Goal: Task Accomplishment & Management: Use online tool/utility

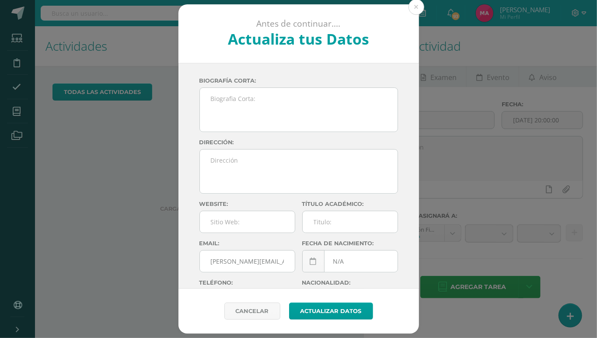
click at [10, 110] on div "Antes de continuar.... Actualiza tus Datos Magdela Alejandrína Amezquita Morale…" at bounding box center [298, 169] width 590 height 330
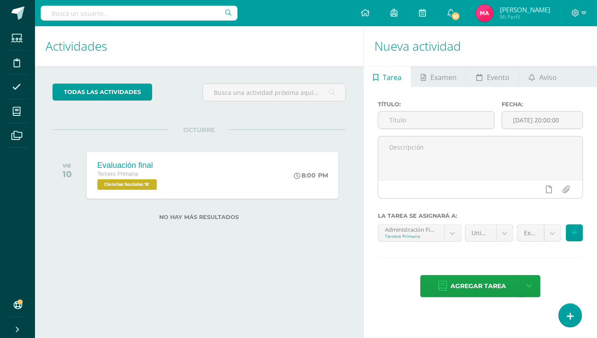
click at [197, 170] on div "Evaluación final Tercero Primaria Ciencias Sociales 'B' 8:00 PM Evaluación fina…" at bounding box center [213, 175] width 252 height 47
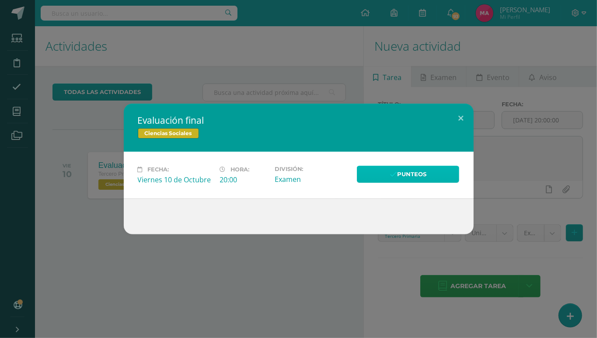
click at [424, 168] on link "Punteos" at bounding box center [408, 174] width 103 height 17
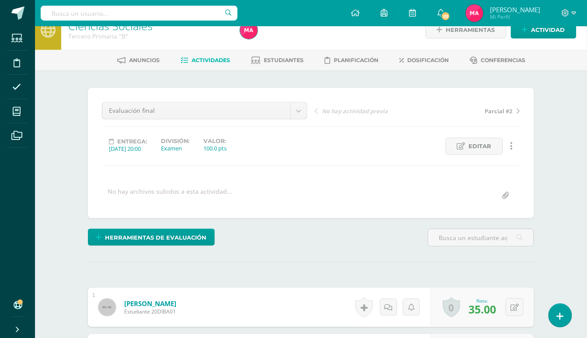
scroll to position [17, 0]
click at [210, 56] on span "Actividades" at bounding box center [211, 59] width 38 height 7
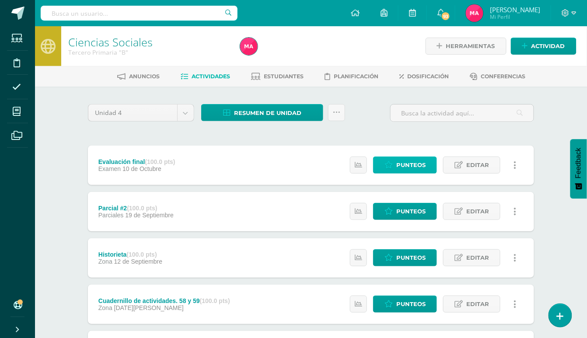
click at [395, 161] on link "Punteos" at bounding box center [405, 165] width 64 height 17
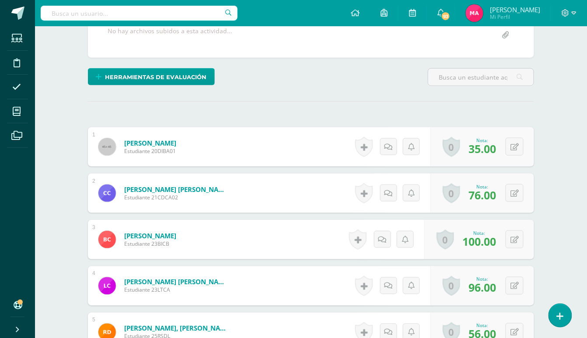
scroll to position [177, 0]
click at [512, 148] on icon at bounding box center [515, 146] width 8 height 7
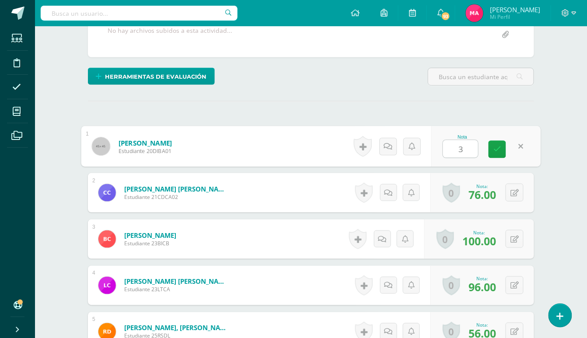
type input "35"
click at [493, 149] on icon at bounding box center [497, 149] width 8 height 7
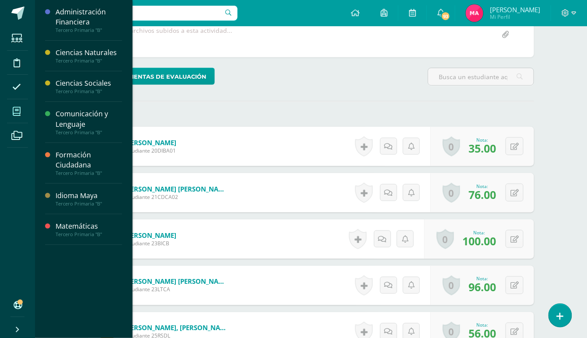
click at [16, 109] on icon at bounding box center [17, 111] width 8 height 9
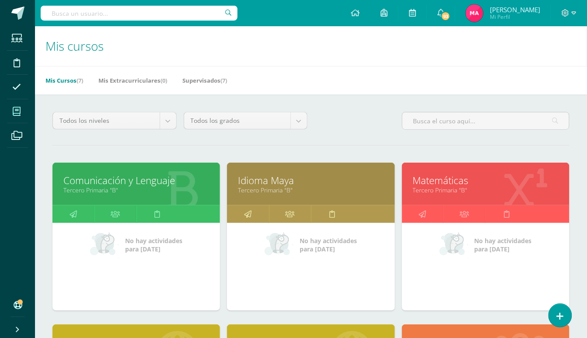
click at [439, 174] on link "Matemáticas" at bounding box center [486, 181] width 146 height 14
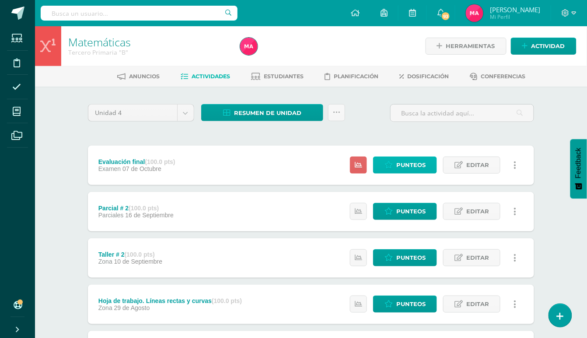
click at [396, 161] on link "Punteos" at bounding box center [405, 165] width 64 height 17
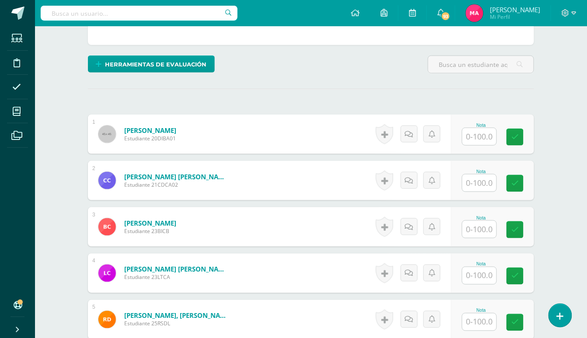
scroll to position [190, 0]
click at [487, 139] on input "text" at bounding box center [479, 136] width 34 height 17
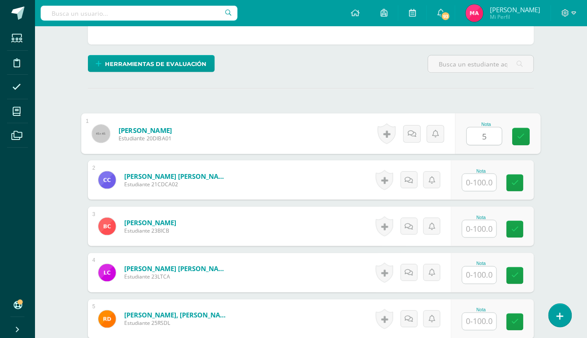
type input "54"
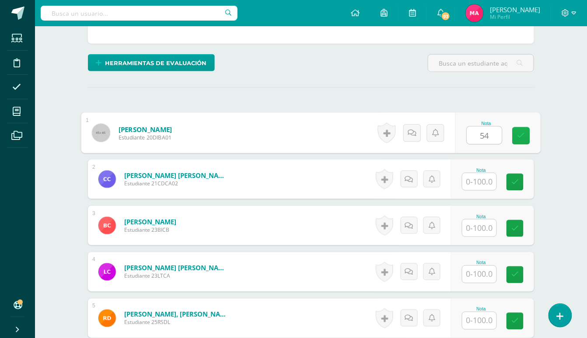
click at [520, 137] on icon at bounding box center [522, 135] width 8 height 7
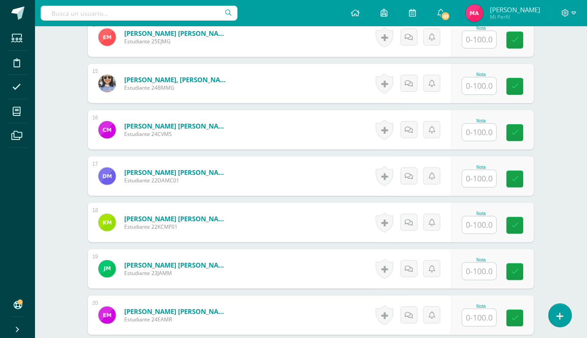
scroll to position [891, 0]
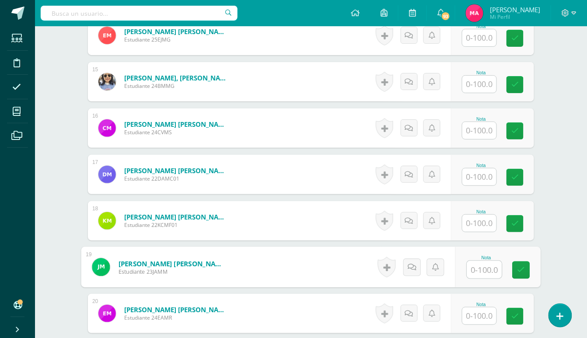
click at [481, 270] on input "text" at bounding box center [484, 269] width 35 height 17
type input "94"
click at [522, 269] on icon at bounding box center [522, 269] width 8 height 7
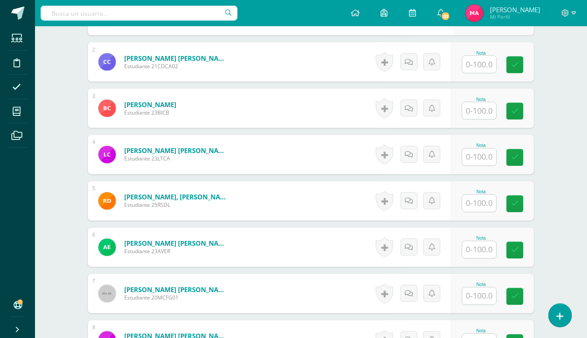
scroll to position [249, 0]
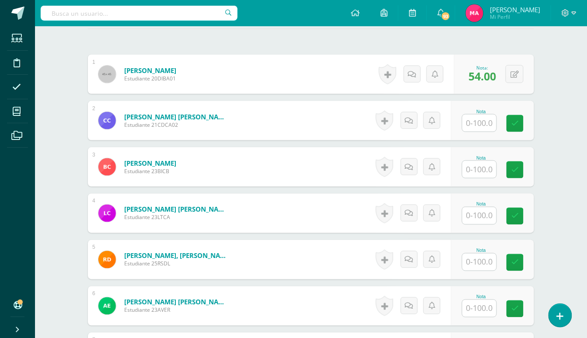
click at [475, 121] on input "text" at bounding box center [479, 123] width 34 height 17
type input "97"
click at [483, 170] on input "text" at bounding box center [484, 169] width 35 height 17
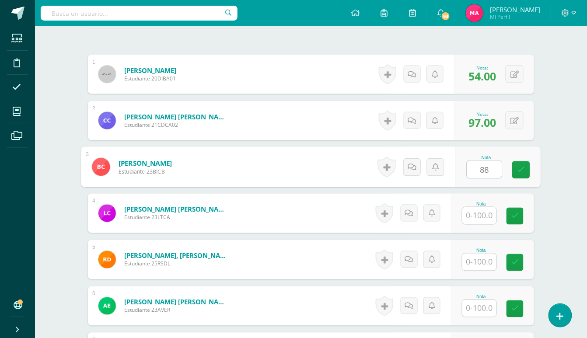
type input "88"
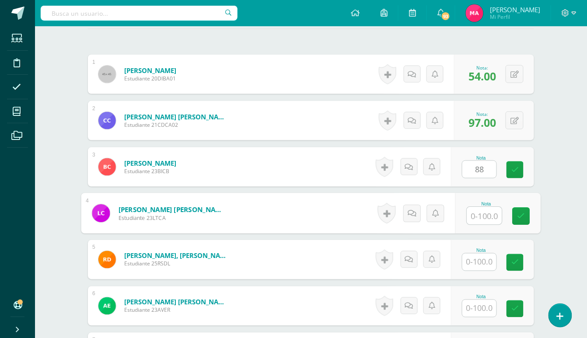
click at [482, 216] on input "text" at bounding box center [484, 215] width 35 height 17
type input "86"
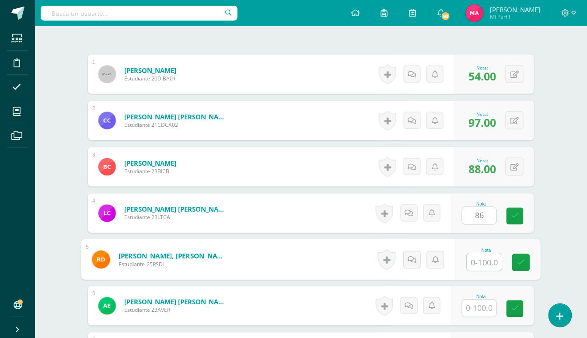
click at [481, 261] on input "text" at bounding box center [484, 262] width 35 height 17
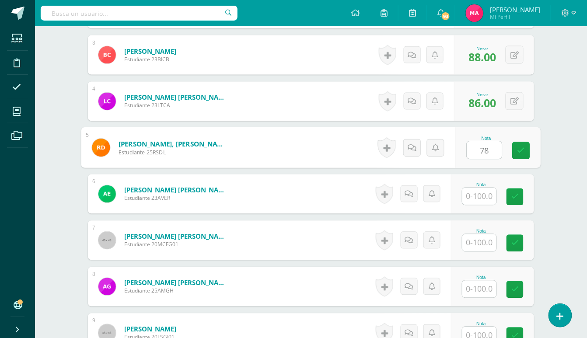
scroll to position [366, 0]
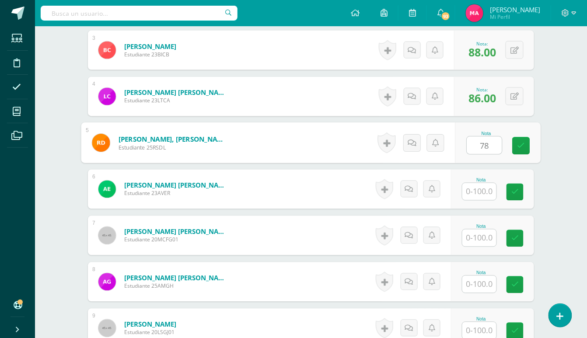
type input "78"
click at [485, 192] on input "text" at bounding box center [479, 191] width 34 height 17
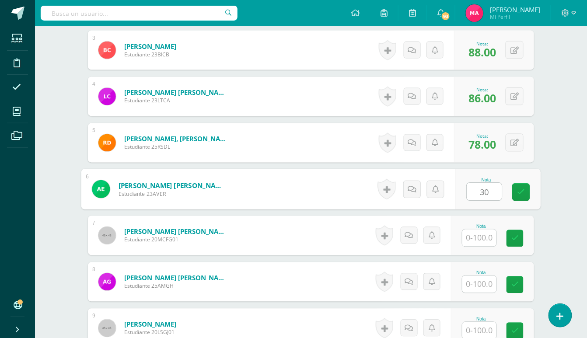
type input "30"
click at [481, 237] on input "text" at bounding box center [479, 238] width 34 height 17
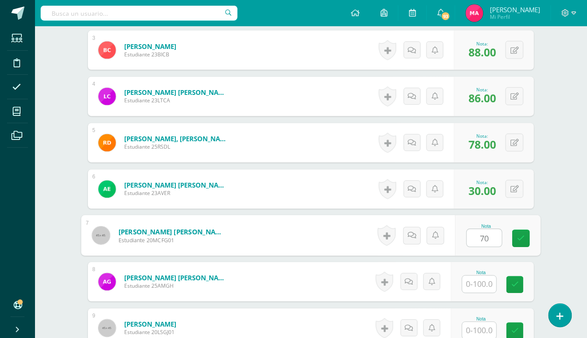
type input "70"
click at [494, 290] on input "text" at bounding box center [479, 284] width 34 height 17
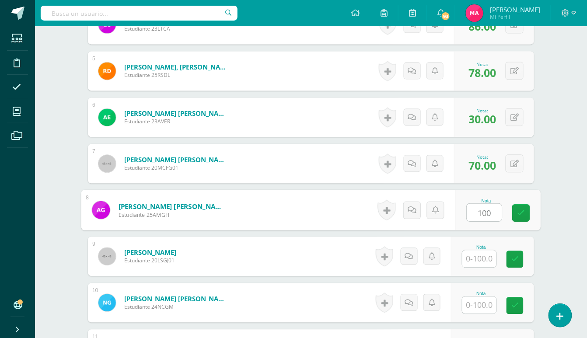
scroll to position [483, 0]
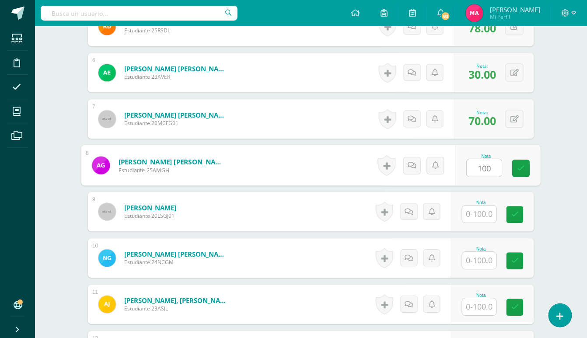
type input "100"
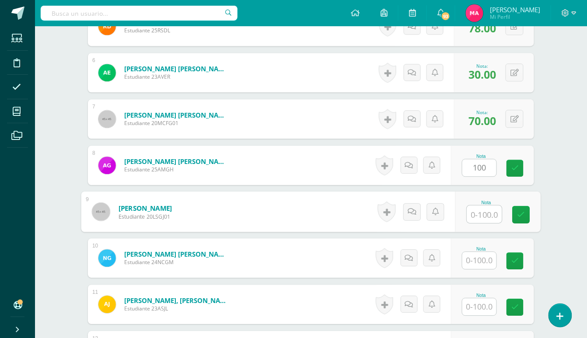
click at [483, 216] on input "text" at bounding box center [484, 214] width 35 height 17
type input "86"
click at [476, 263] on input "text" at bounding box center [479, 260] width 34 height 17
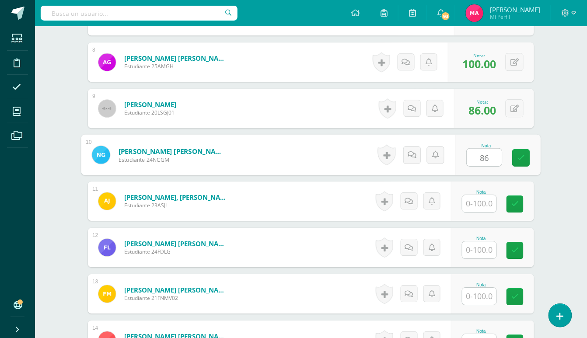
scroll to position [599, 0]
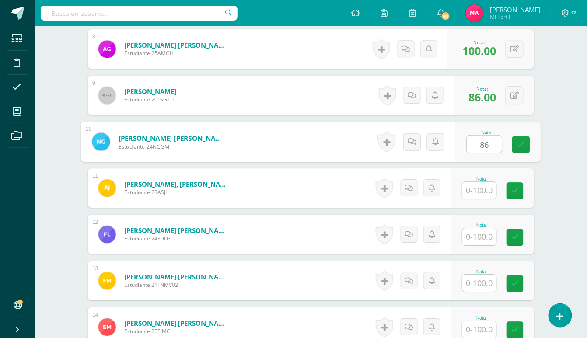
type input "86"
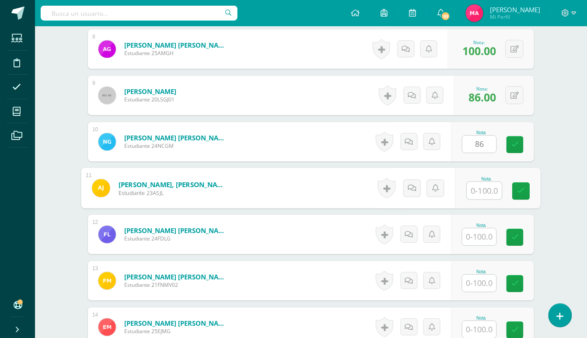
click at [480, 192] on input "text" at bounding box center [484, 190] width 35 height 17
type input "74"
click at [485, 238] on input "text" at bounding box center [479, 236] width 34 height 17
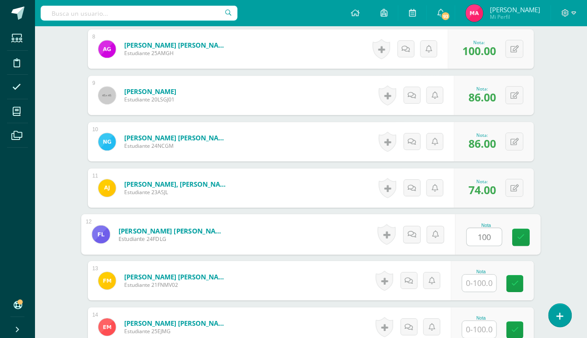
type input "100"
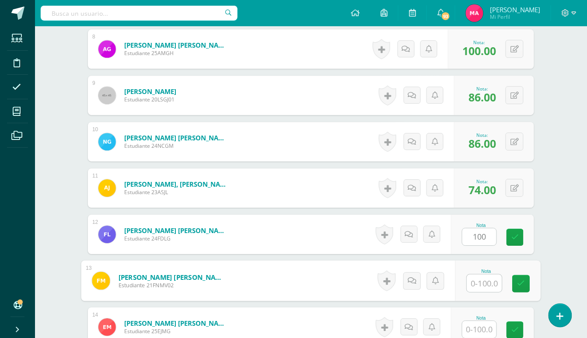
click at [489, 282] on input "text" at bounding box center [484, 283] width 35 height 17
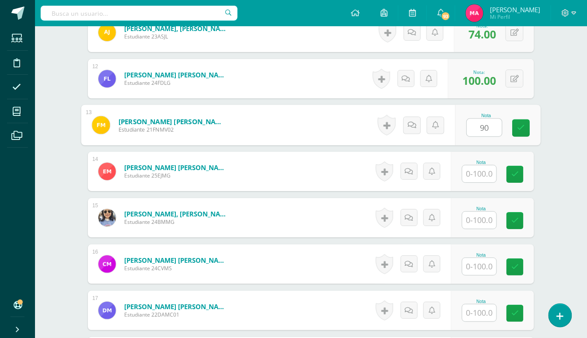
scroll to position [774, 0]
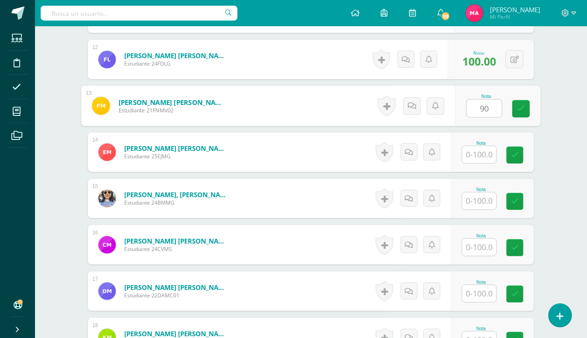
type input "90"
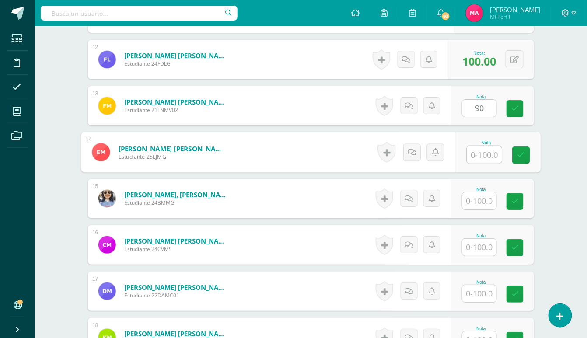
click at [479, 154] on input "text" at bounding box center [484, 154] width 35 height 17
type input "100"
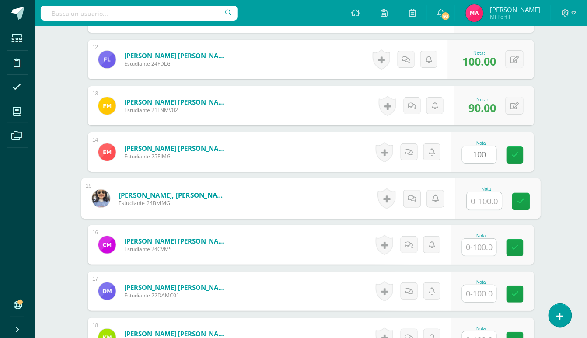
click at [490, 203] on input "text" at bounding box center [484, 200] width 35 height 17
type input "90"
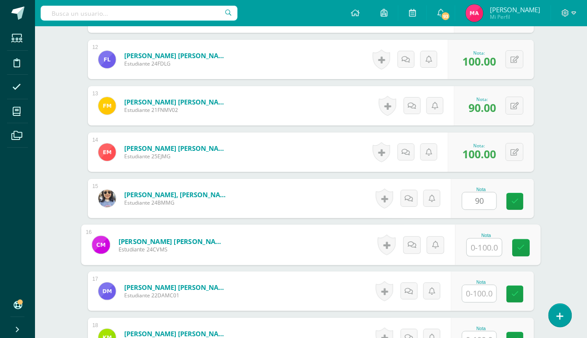
click at [480, 244] on input "text" at bounding box center [484, 247] width 35 height 17
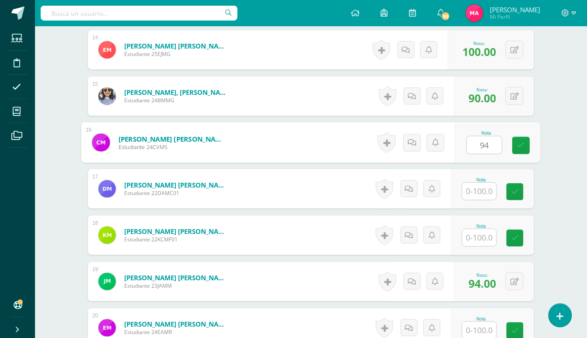
scroll to position [891, 0]
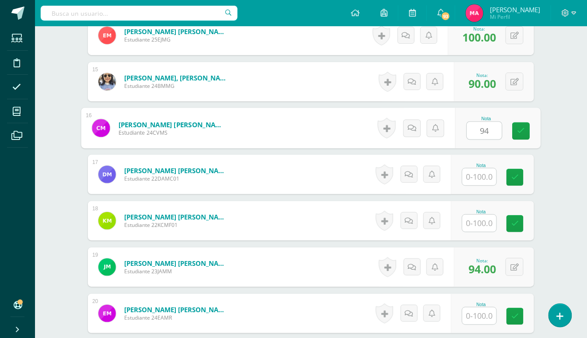
type input "94"
click at [483, 180] on input "text" at bounding box center [479, 176] width 34 height 17
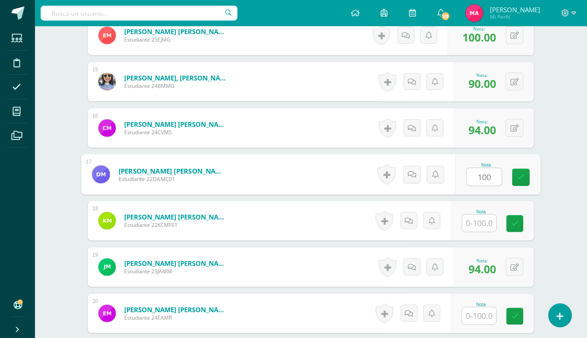
type input "100"
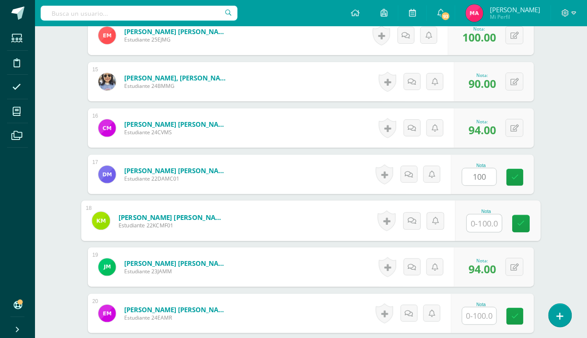
click at [485, 224] on input "text" at bounding box center [484, 223] width 35 height 17
type input "50"
click at [522, 222] on icon at bounding box center [522, 223] width 8 height 7
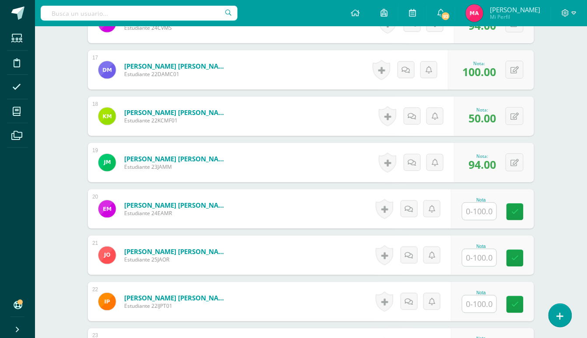
scroll to position [1066, 0]
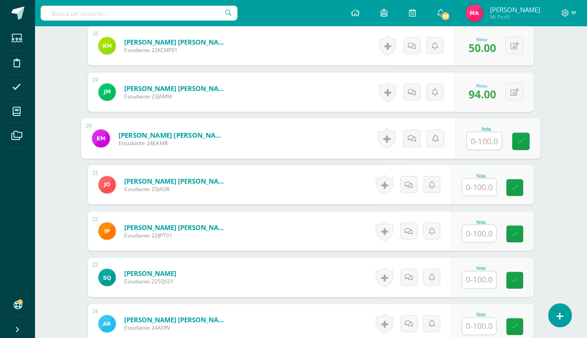
click at [483, 142] on input "text" at bounding box center [484, 141] width 35 height 17
type input "100"
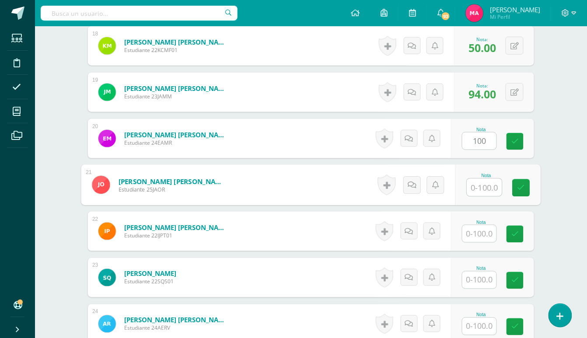
click at [473, 185] on input "text" at bounding box center [484, 187] width 35 height 17
type input "100"
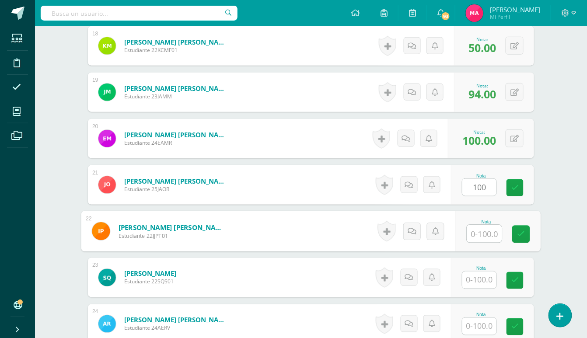
click at [480, 234] on input "text" at bounding box center [484, 233] width 35 height 17
type input "7"
click at [521, 231] on icon at bounding box center [522, 234] width 8 height 7
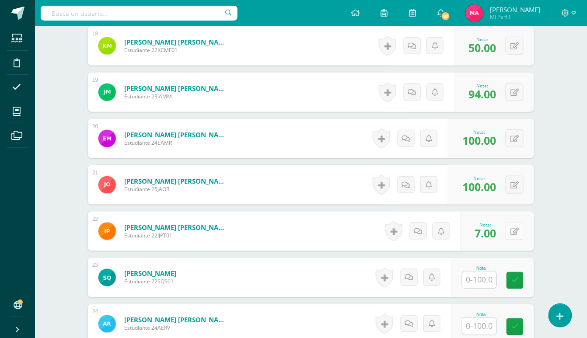
click at [513, 226] on button at bounding box center [515, 231] width 18 height 18
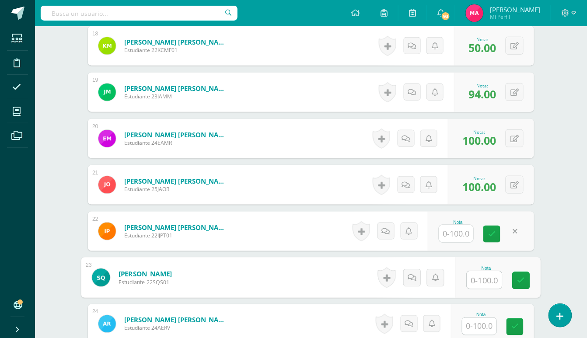
click at [479, 282] on input "text" at bounding box center [484, 280] width 35 height 17
click at [490, 227] on link at bounding box center [491, 234] width 17 height 17
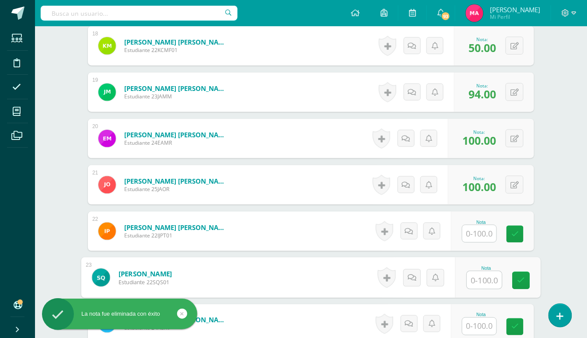
click at [492, 282] on input "text" at bounding box center [484, 280] width 35 height 17
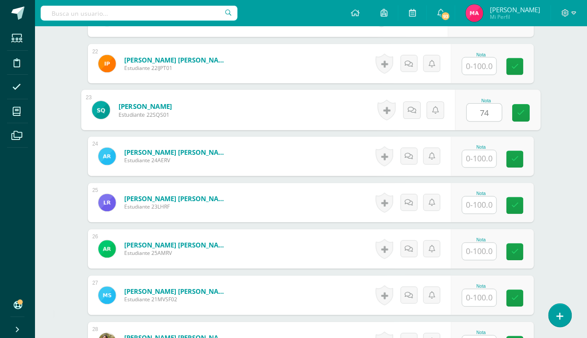
scroll to position [1241, 0]
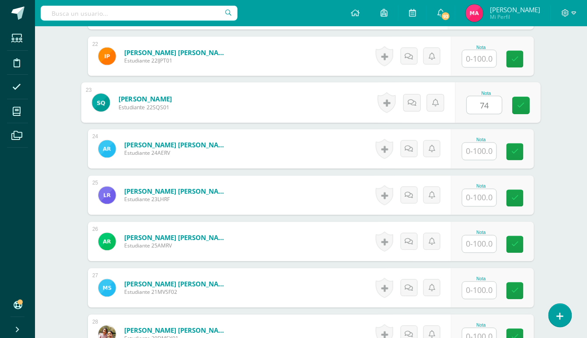
type input "74"
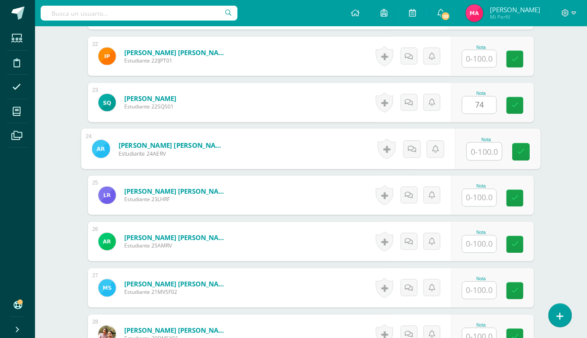
click at [488, 154] on input "text" at bounding box center [484, 151] width 35 height 17
type input "92"
click at [478, 196] on input "text" at bounding box center [479, 197] width 34 height 17
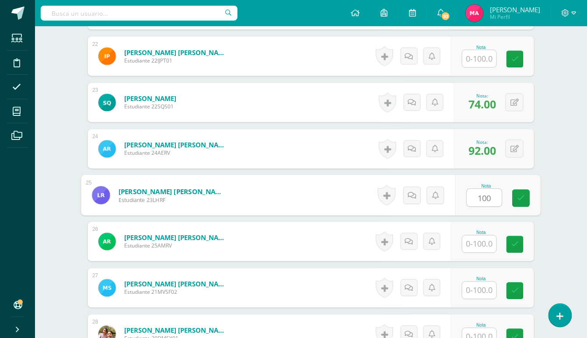
type input "100"
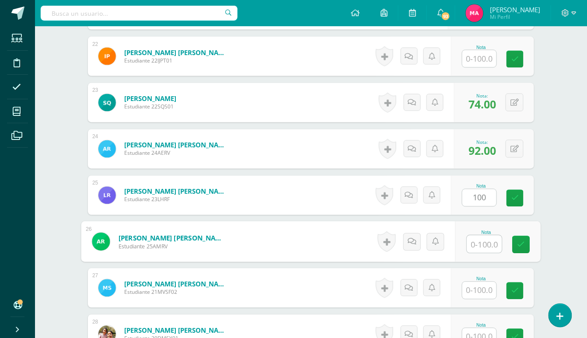
click at [479, 242] on input "text" at bounding box center [484, 244] width 35 height 17
type input "89"
click at [485, 288] on input "text" at bounding box center [479, 290] width 34 height 17
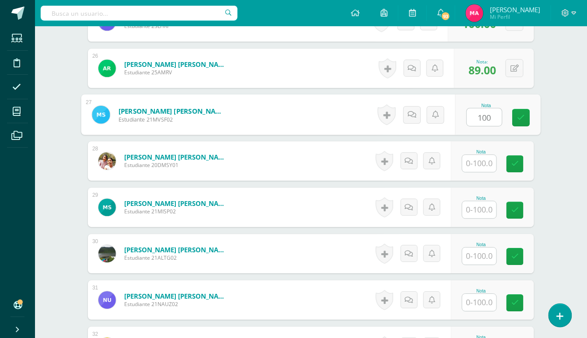
scroll to position [1416, 0]
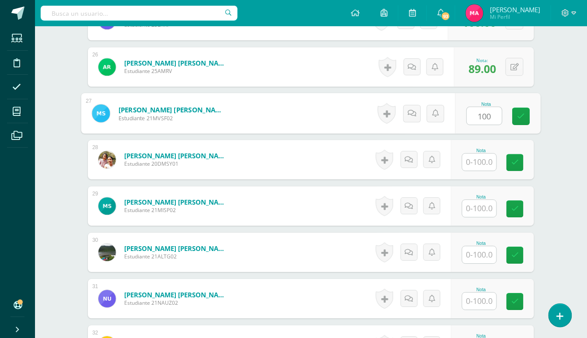
type input "100"
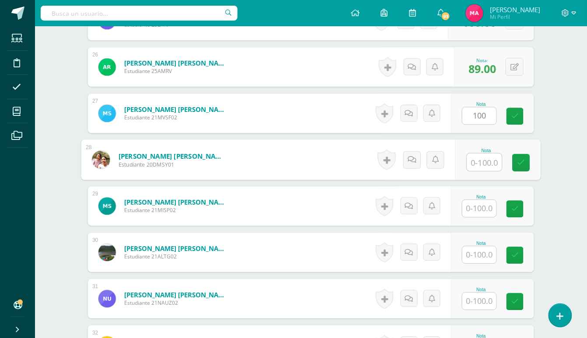
click at [479, 164] on input "text" at bounding box center [484, 162] width 35 height 17
type input "64"
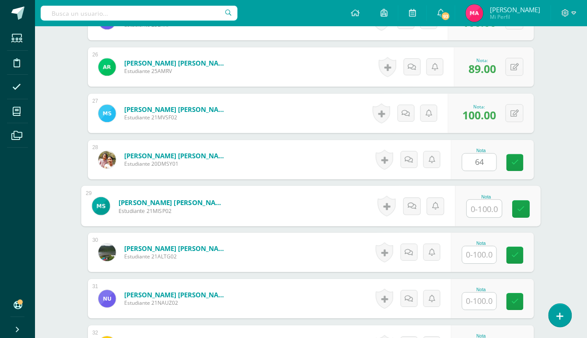
click at [487, 209] on input "text" at bounding box center [484, 208] width 35 height 17
type input "94"
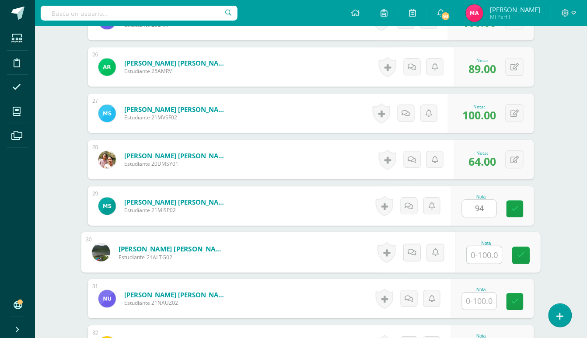
click at [484, 251] on input "text" at bounding box center [484, 254] width 35 height 17
type input "92"
click at [485, 298] on input "text" at bounding box center [479, 301] width 34 height 17
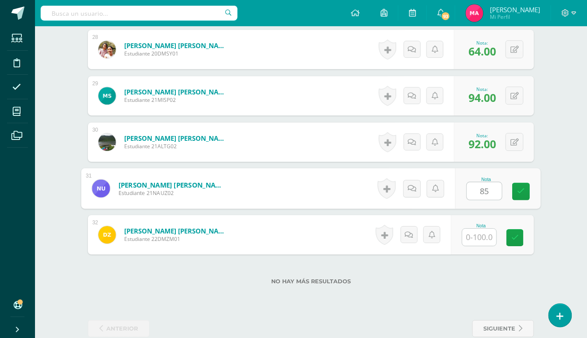
scroll to position [1543, 0]
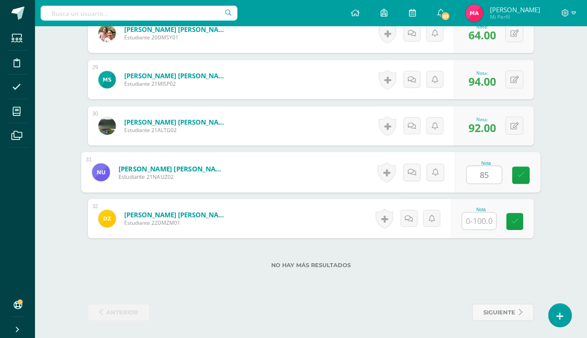
type input "85"
click at [484, 226] on input "text" at bounding box center [479, 221] width 34 height 17
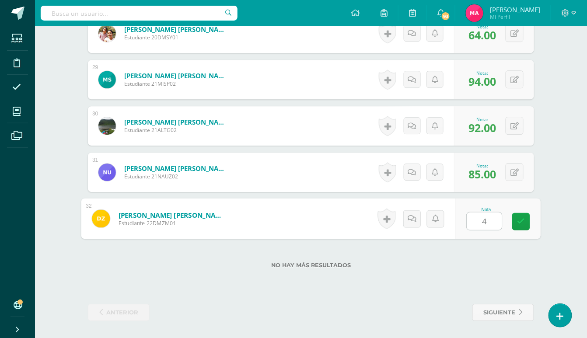
type input "48"
click at [517, 223] on link at bounding box center [521, 221] width 17 height 17
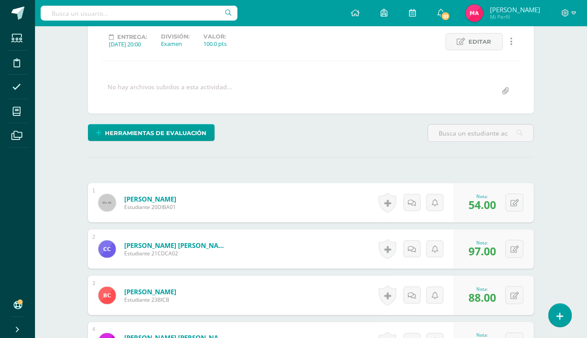
scroll to position [0, 0]
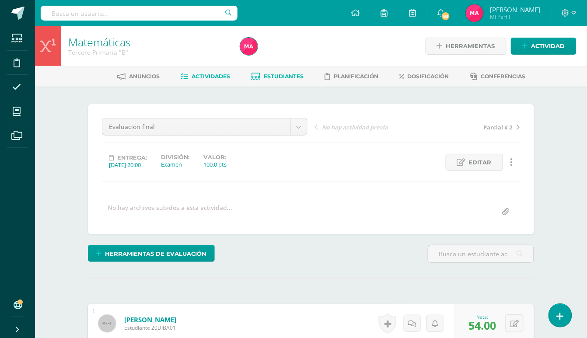
click at [279, 74] on span "Estudiantes" at bounding box center [284, 76] width 40 height 7
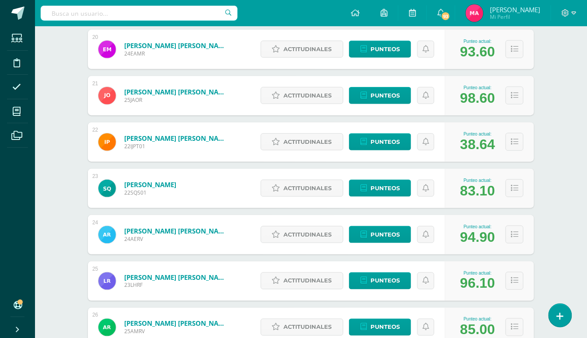
scroll to position [1060, 0]
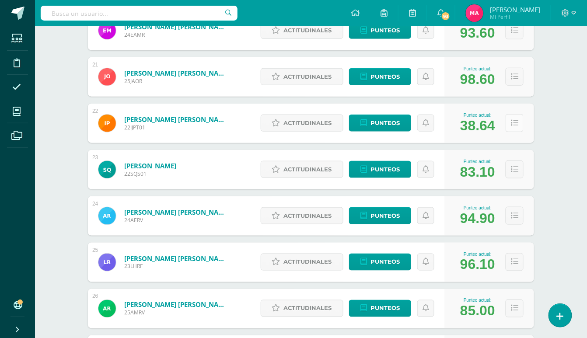
click at [514, 124] on icon at bounding box center [514, 122] width 7 height 7
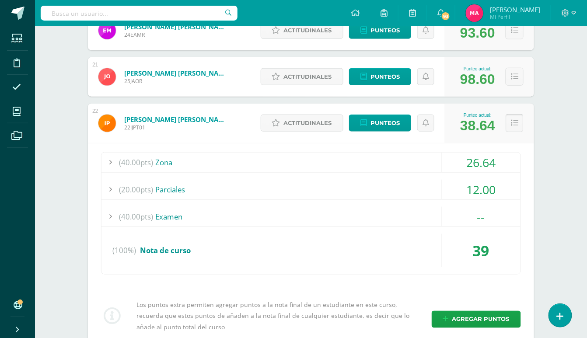
click at [520, 126] on button at bounding box center [515, 123] width 18 height 18
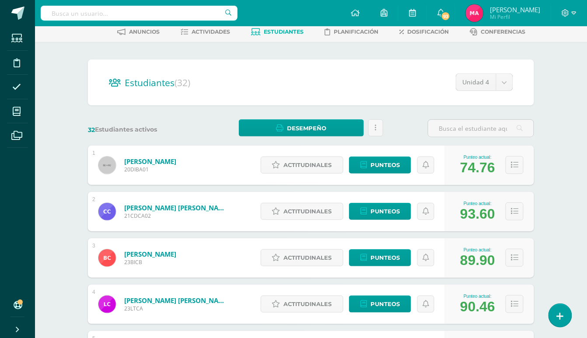
scroll to position [0, 0]
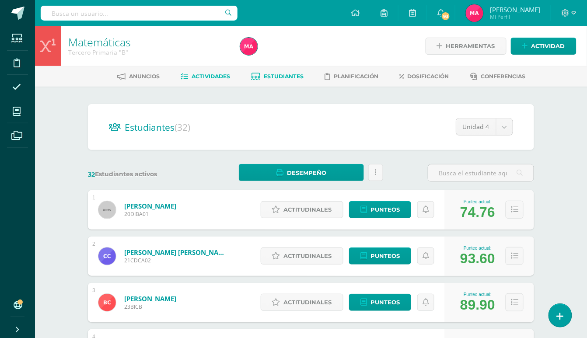
click at [212, 76] on span "Actividades" at bounding box center [211, 76] width 38 height 7
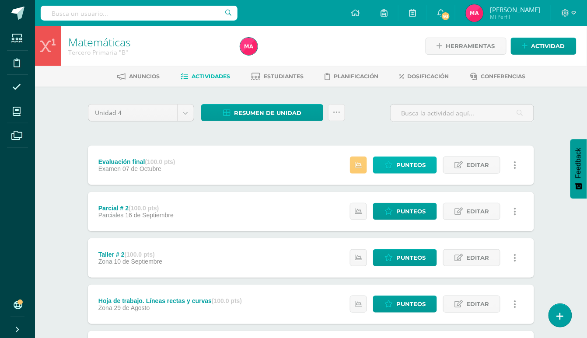
click at [401, 168] on span "Punteos" at bounding box center [410, 165] width 29 height 16
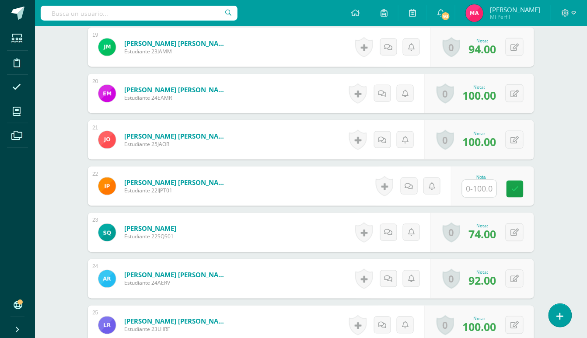
scroll to position [1113, 0]
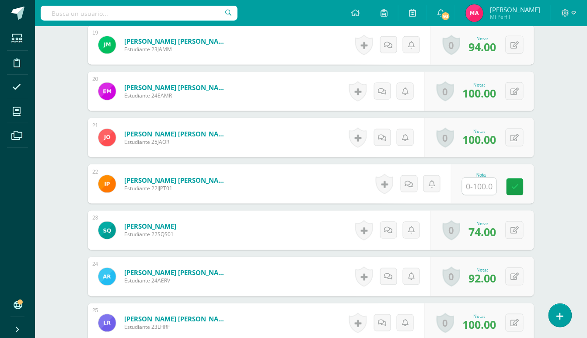
click at [475, 188] on input "text" at bounding box center [479, 186] width 34 height 17
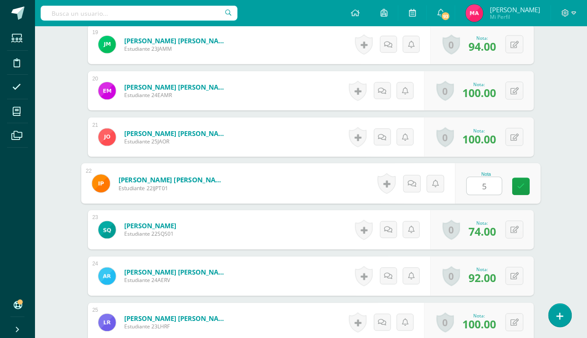
type input "50"
click at [522, 185] on icon at bounding box center [522, 186] width 8 height 7
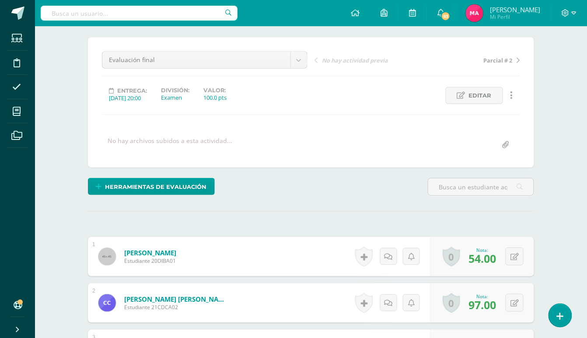
scroll to position [0, 0]
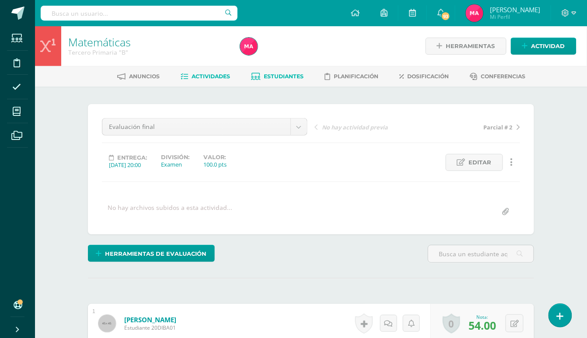
click at [278, 75] on span "Estudiantes" at bounding box center [284, 76] width 40 height 7
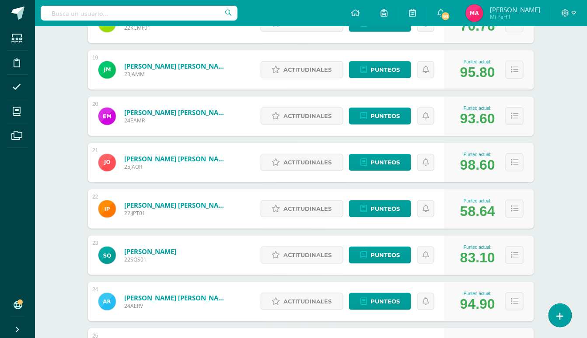
scroll to position [1002, 0]
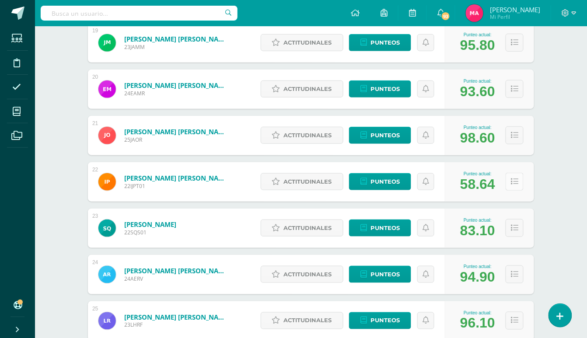
click at [517, 184] on icon at bounding box center [514, 181] width 7 height 7
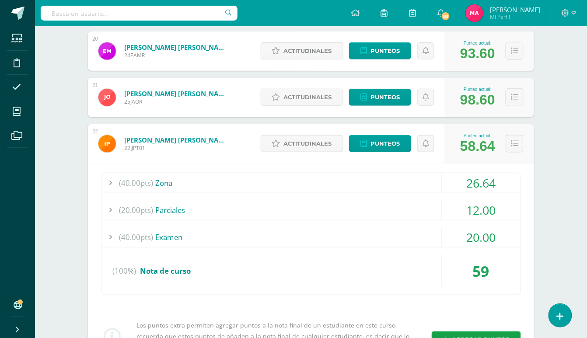
scroll to position [1060, 0]
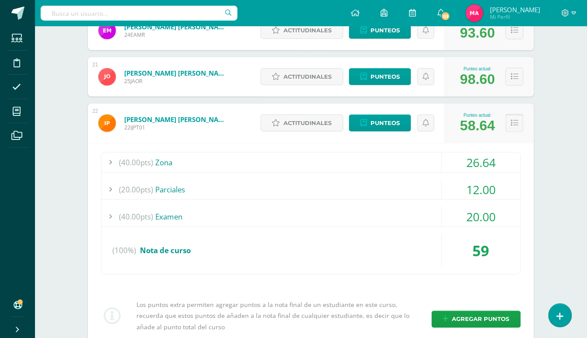
click at [518, 123] on button at bounding box center [515, 123] width 18 height 18
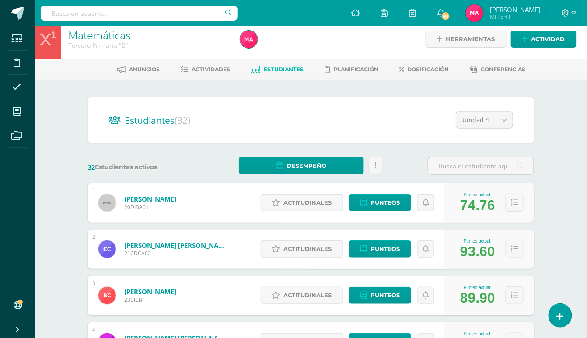
scroll to position [0, 0]
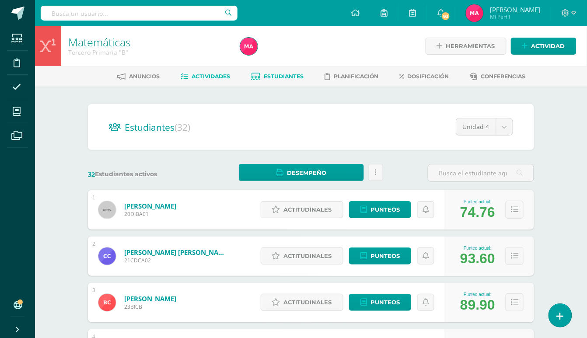
click at [220, 74] on span "Actividades" at bounding box center [211, 76] width 38 height 7
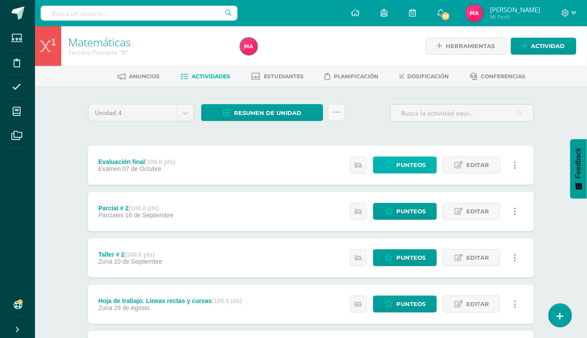
click at [389, 161] on icon at bounding box center [389, 164] width 8 height 7
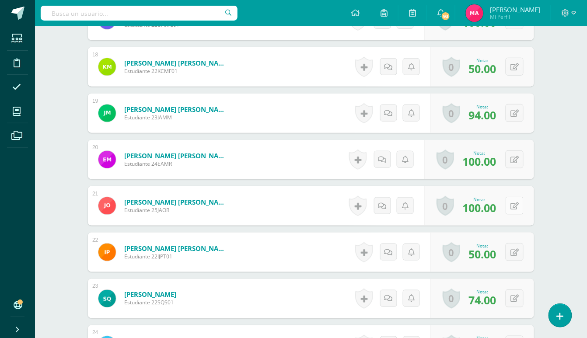
scroll to position [1046, 0]
click at [518, 248] on button at bounding box center [515, 252] width 18 height 18
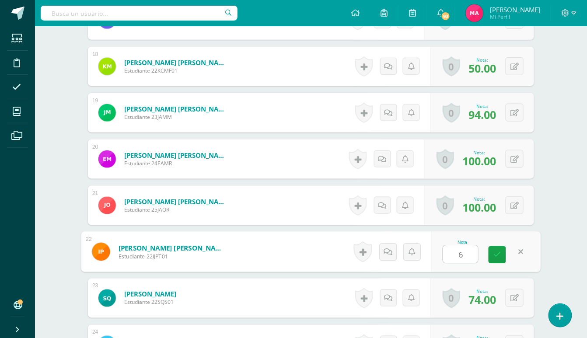
type input "65"
click at [501, 252] on link at bounding box center [497, 254] width 17 height 17
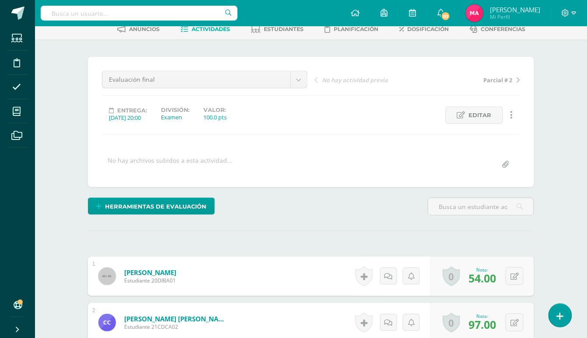
scroll to position [0, 0]
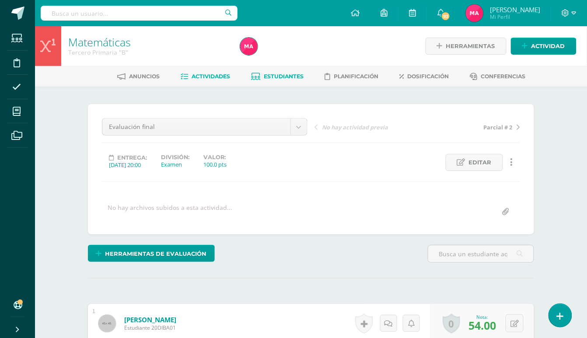
click at [291, 79] on span "Estudiantes" at bounding box center [284, 76] width 40 height 7
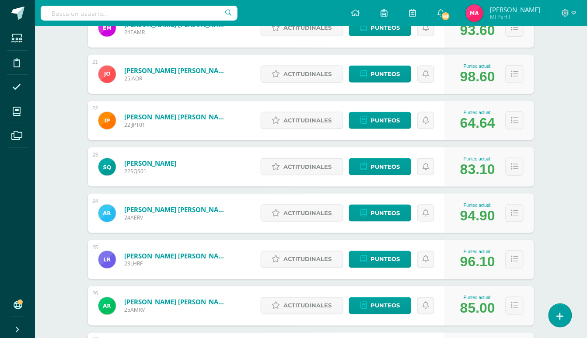
scroll to position [1036, 0]
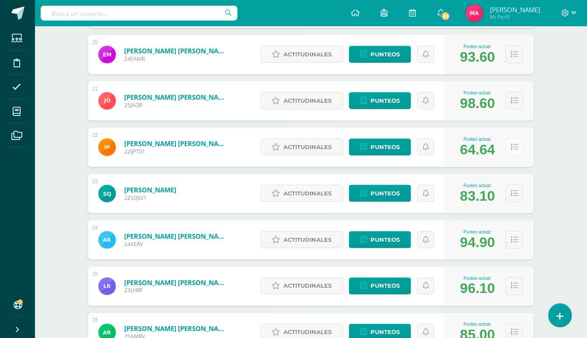
click at [514, 145] on icon at bounding box center [514, 146] width 7 height 7
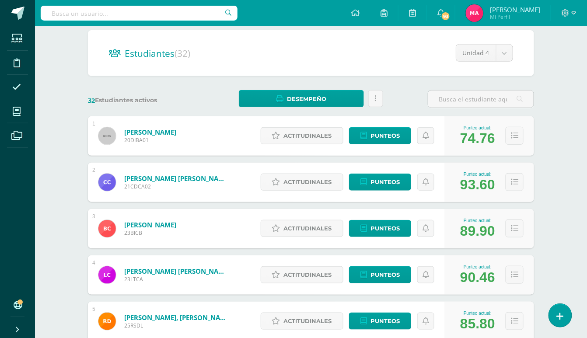
scroll to position [0, 0]
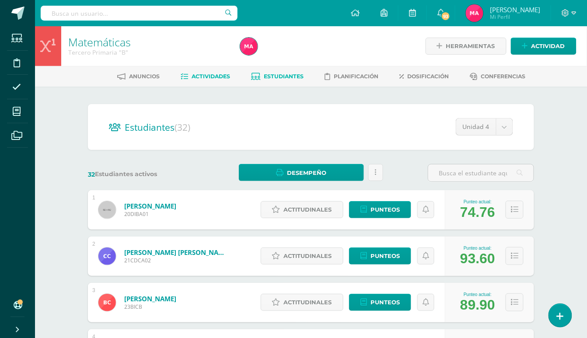
click at [218, 74] on span "Actividades" at bounding box center [211, 76] width 38 height 7
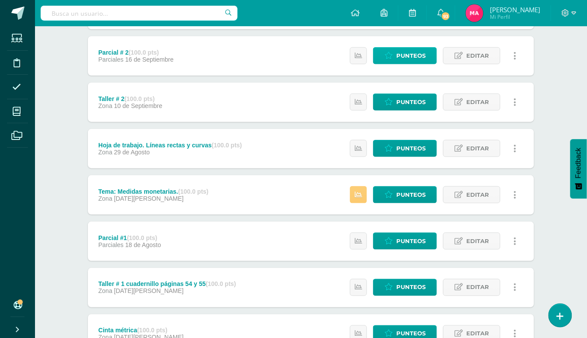
scroll to position [228, 0]
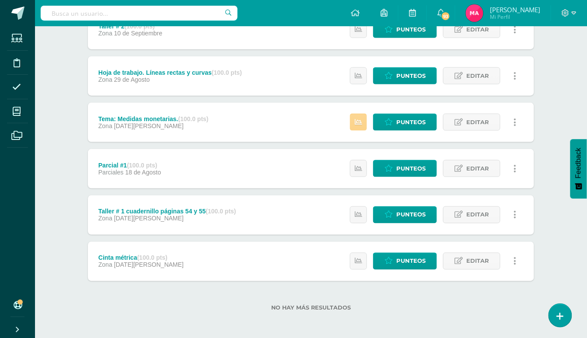
click at [365, 125] on link at bounding box center [358, 122] width 17 height 17
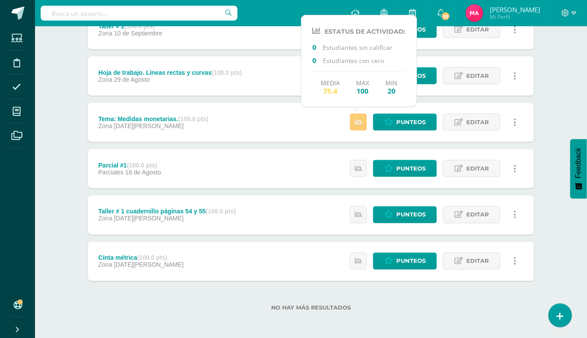
click at [585, 126] on div "Matemáticas Tercero Primaria "B" Herramientas Detalle de asistencias Actividad …" at bounding box center [311, 69] width 552 height 542
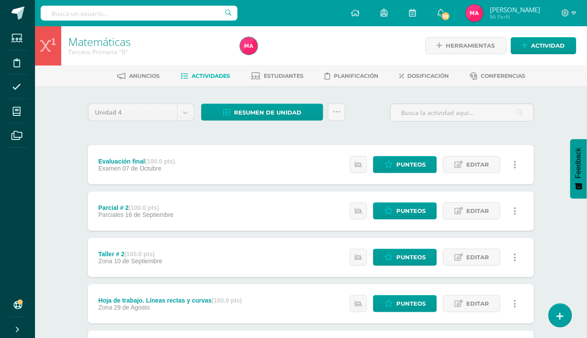
scroll to position [0, 0]
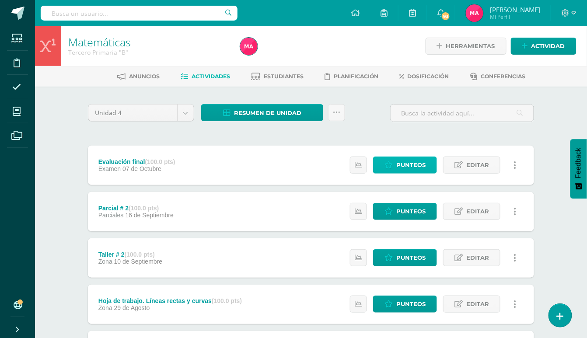
click at [415, 167] on span "Punteos" at bounding box center [410, 165] width 29 height 16
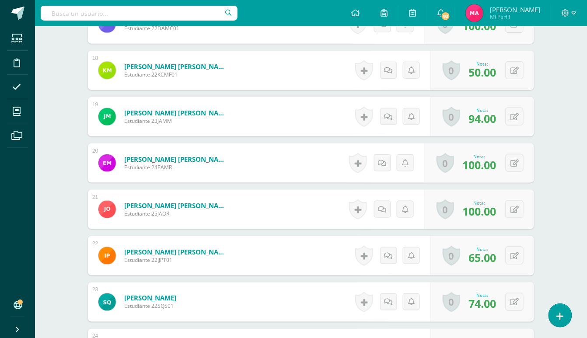
scroll to position [1042, 0]
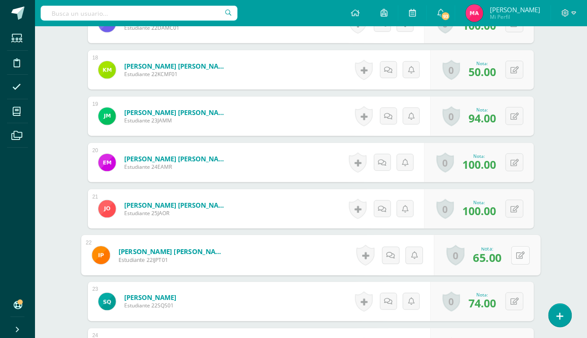
click at [514, 254] on button at bounding box center [520, 255] width 18 height 18
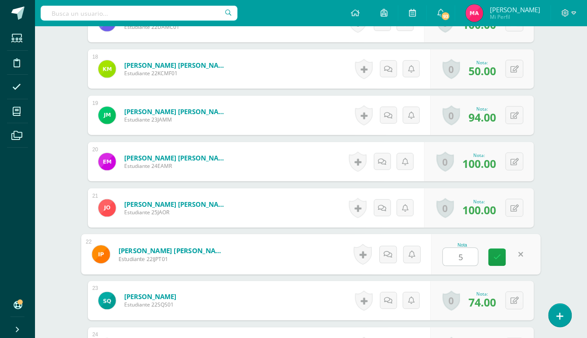
type input "55"
click at [501, 254] on link at bounding box center [497, 257] width 17 height 17
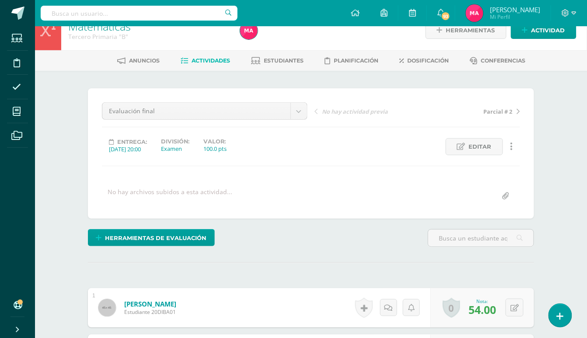
scroll to position [0, 0]
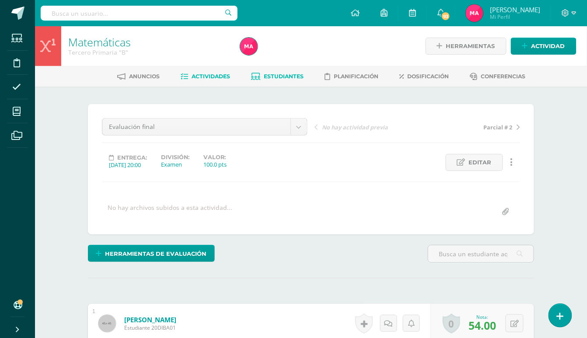
click at [261, 73] on link "Estudiantes" at bounding box center [278, 77] width 52 height 14
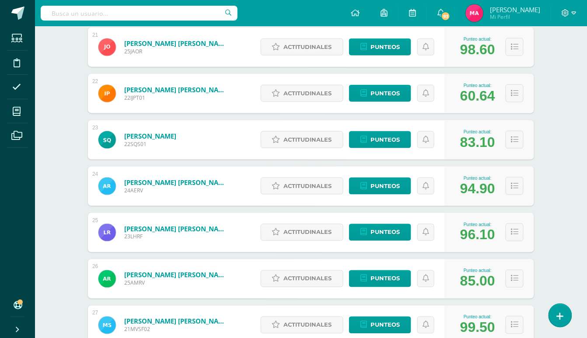
scroll to position [1119, 0]
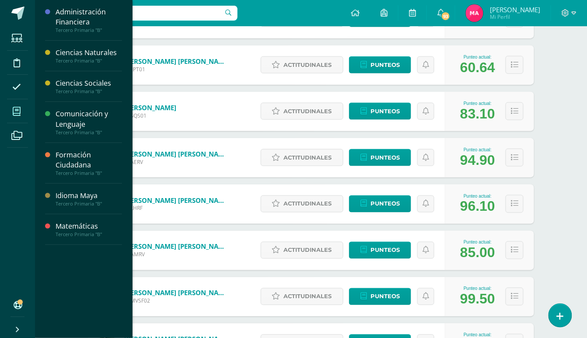
click at [13, 109] on icon at bounding box center [17, 111] width 8 height 9
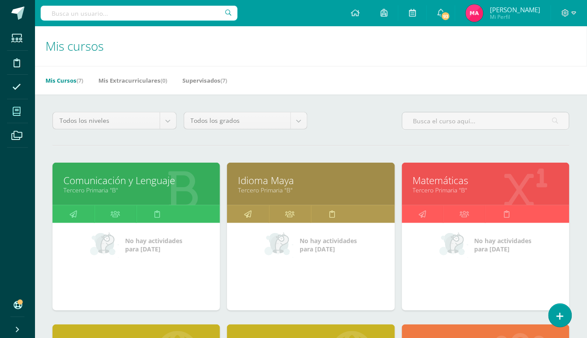
click at [156, 184] on link "Comunicación y Lenguaje" at bounding box center [136, 181] width 146 height 14
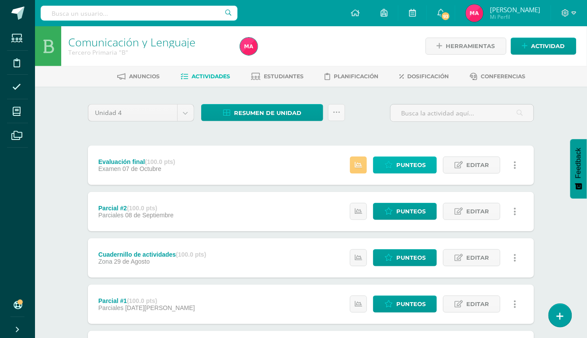
click at [401, 165] on span "Punteos" at bounding box center [410, 165] width 29 height 16
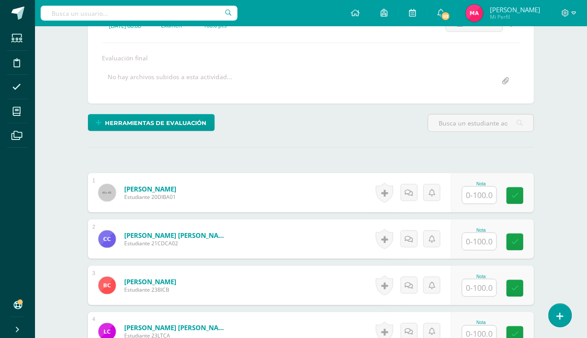
scroll to position [140, 0]
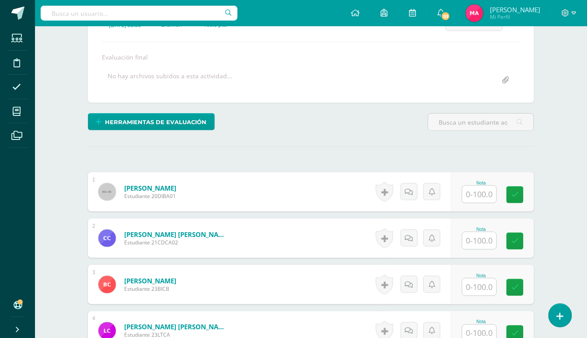
click at [484, 195] on input "text" at bounding box center [479, 194] width 34 height 17
type input "79"
click at [483, 240] on input "text" at bounding box center [479, 240] width 34 height 17
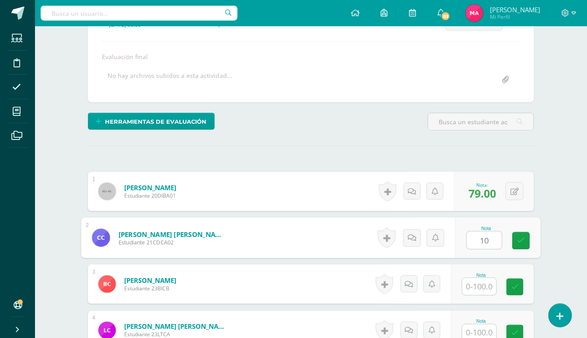
type input "100"
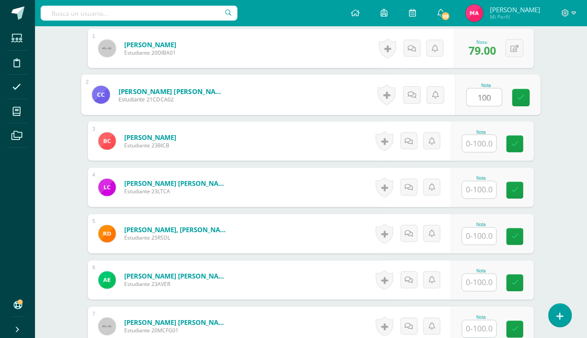
scroll to position [315, 0]
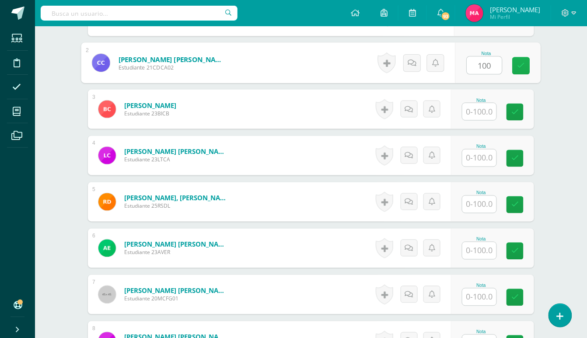
click at [516, 66] on link at bounding box center [521, 65] width 17 height 17
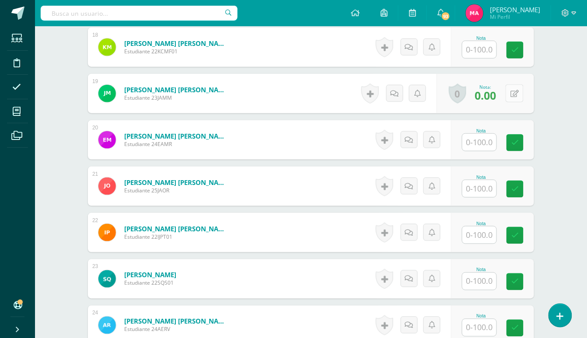
scroll to position [1074, 0]
click at [514, 95] on icon at bounding box center [515, 93] width 8 height 7
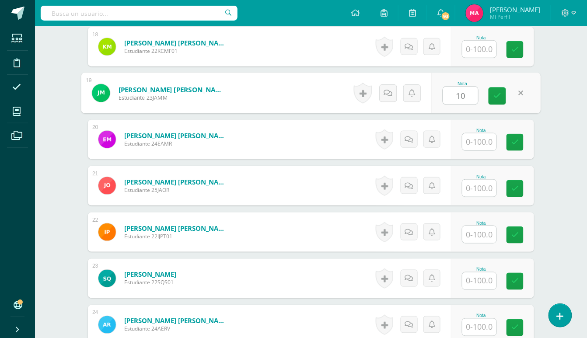
type input "100"
click at [504, 95] on link at bounding box center [497, 95] width 17 height 17
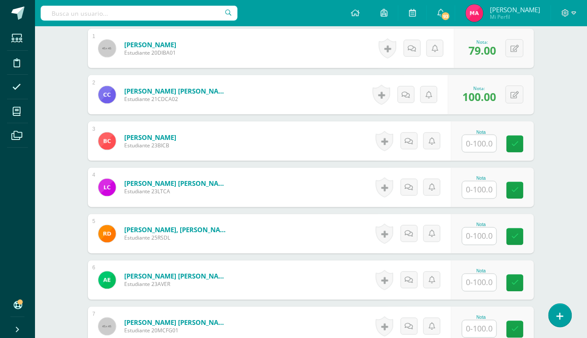
scroll to position [257, 0]
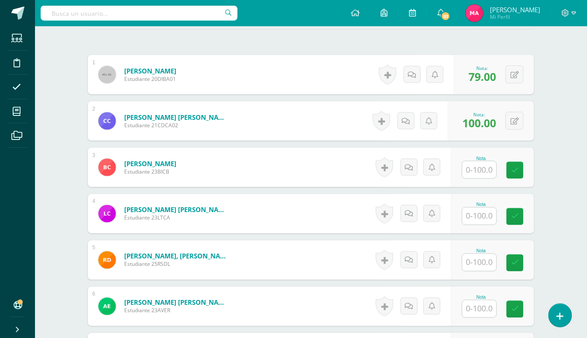
click at [480, 168] on input "text" at bounding box center [479, 169] width 34 height 17
type input "100"
click at [483, 221] on input "text" at bounding box center [484, 216] width 35 height 17
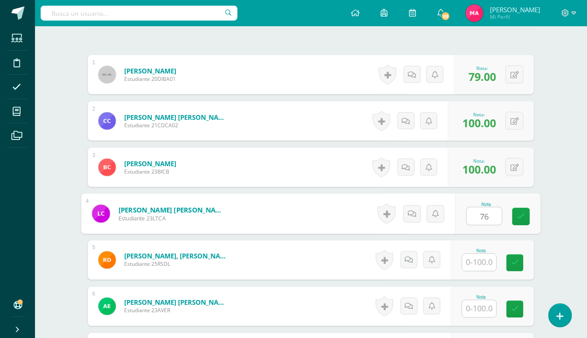
type input "76"
click at [483, 260] on input "text" at bounding box center [479, 262] width 34 height 17
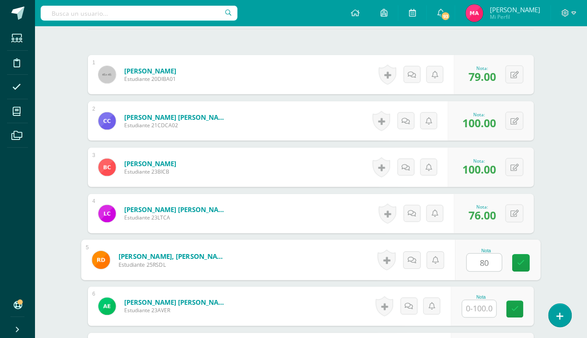
type input "80"
click at [489, 310] on input "text" at bounding box center [479, 309] width 34 height 17
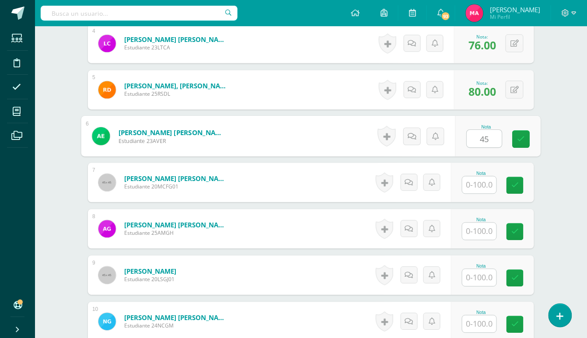
scroll to position [432, 0]
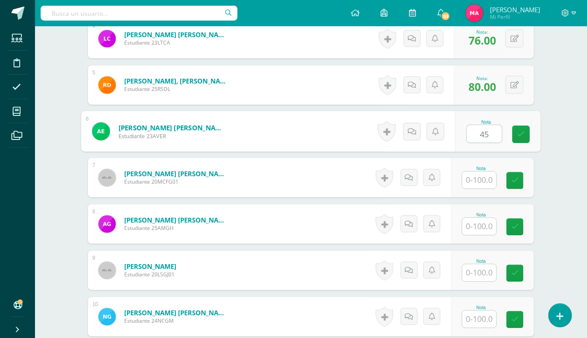
type input "45"
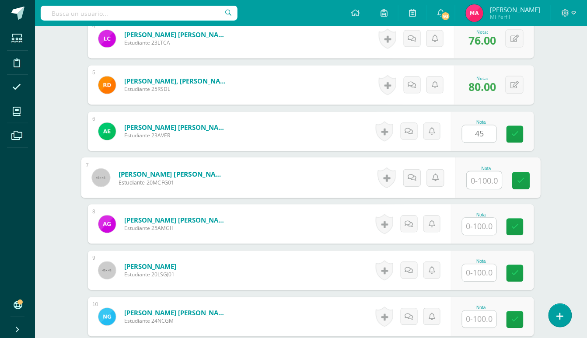
click at [480, 179] on input "text" at bounding box center [484, 180] width 35 height 17
type input "70"
click at [485, 226] on input "text" at bounding box center [479, 226] width 34 height 17
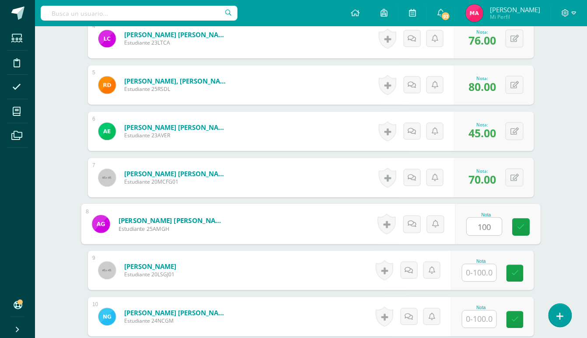
type input "100"
click at [484, 275] on input "text" at bounding box center [479, 273] width 34 height 17
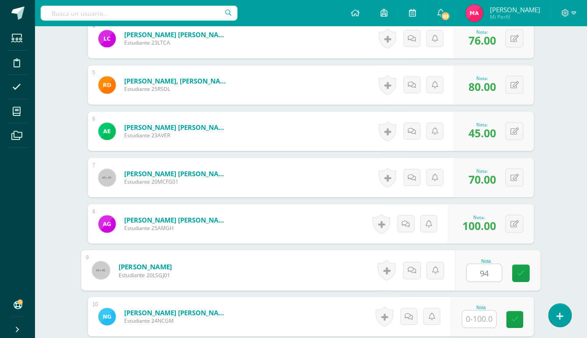
type input "94"
click at [483, 313] on input "text" at bounding box center [479, 319] width 34 height 17
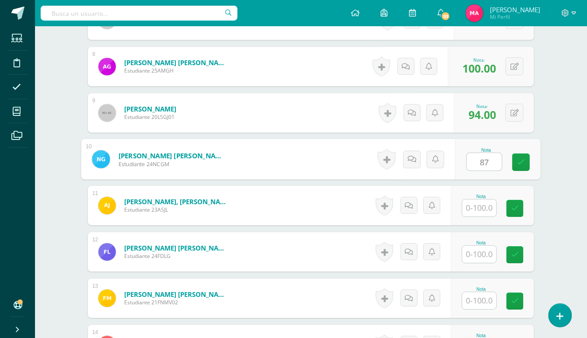
scroll to position [607, 0]
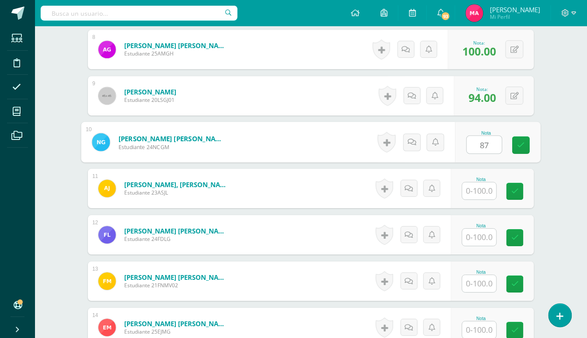
type input "87"
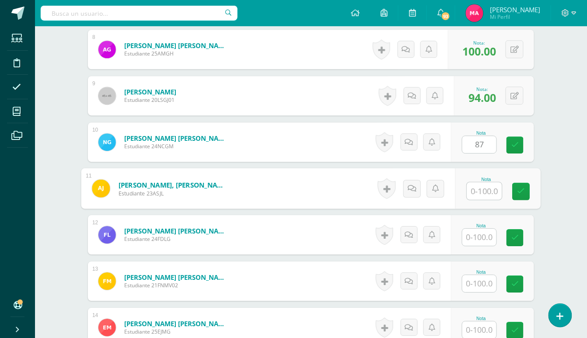
click at [482, 191] on input "text" at bounding box center [484, 190] width 35 height 17
type input "100"
click at [483, 240] on input "text" at bounding box center [479, 237] width 34 height 17
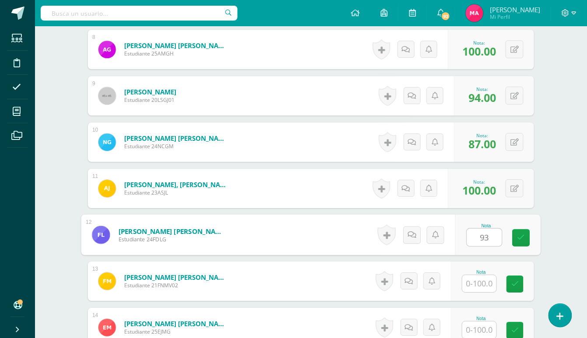
type input "93"
click at [476, 289] on input "text" at bounding box center [479, 283] width 34 height 17
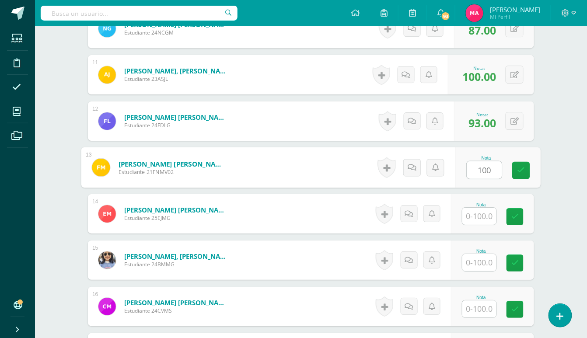
scroll to position [724, 0]
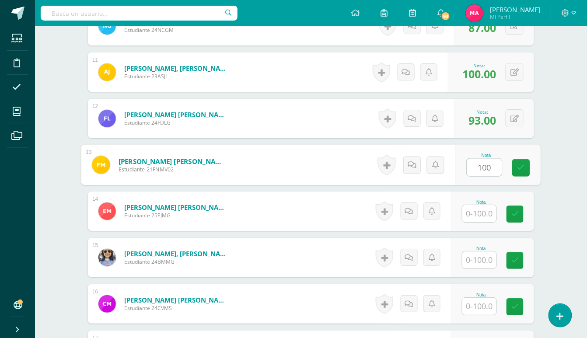
type input "100"
click at [487, 215] on input "text" at bounding box center [479, 213] width 34 height 17
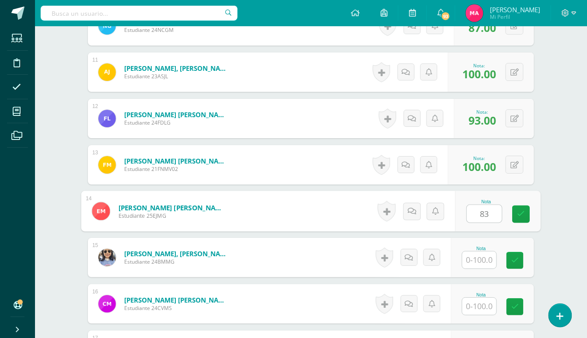
type input "83"
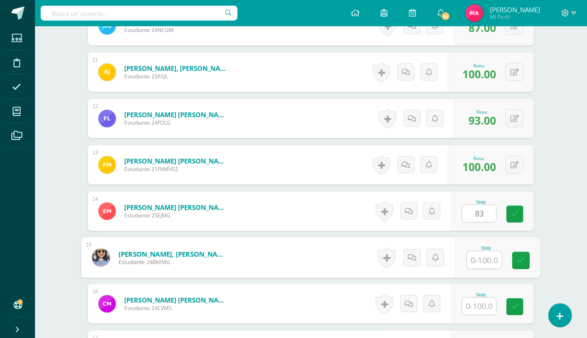
click at [471, 263] on input "text" at bounding box center [484, 260] width 35 height 17
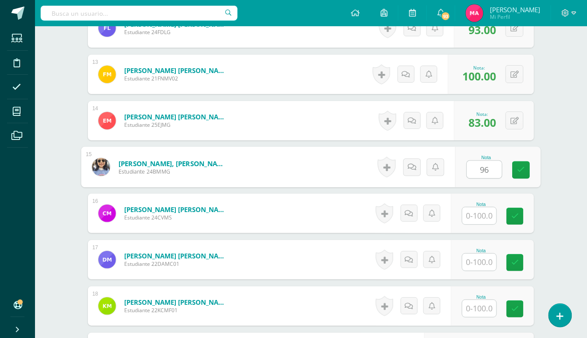
scroll to position [840, 0]
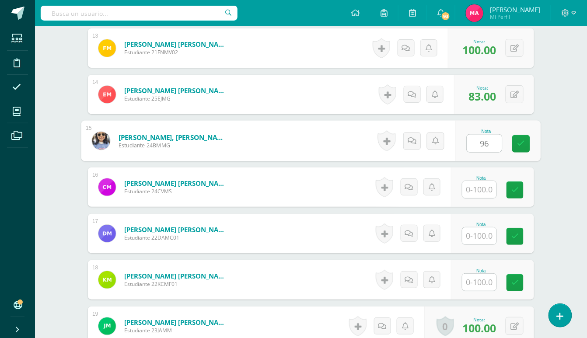
type input "96"
click at [472, 186] on input "text" at bounding box center [479, 189] width 34 height 17
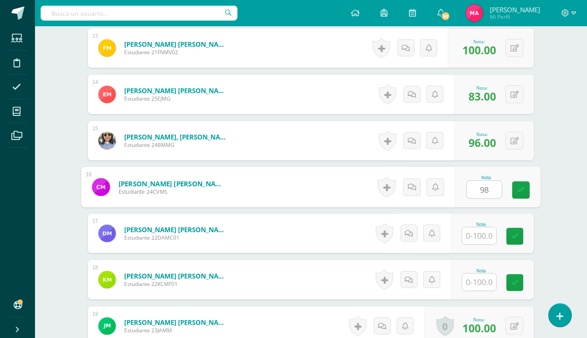
type input "98"
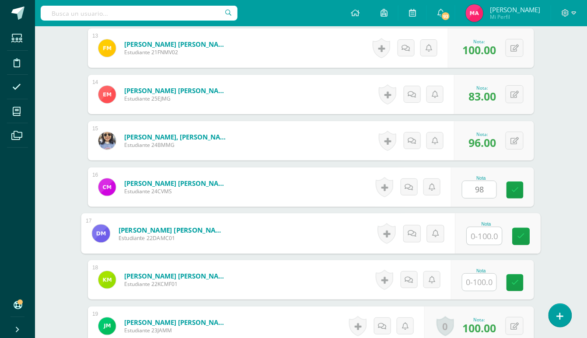
click at [481, 237] on input "text" at bounding box center [484, 235] width 35 height 17
type input "100"
click at [490, 287] on input "text" at bounding box center [479, 282] width 34 height 17
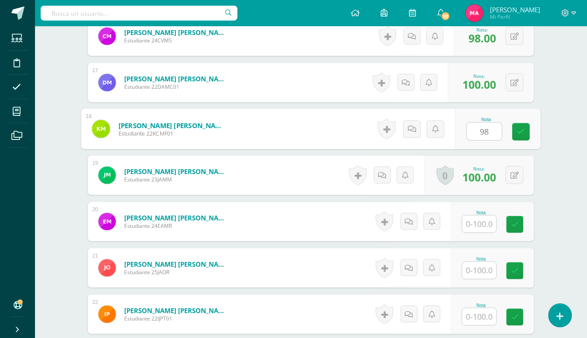
scroll to position [1015, 0]
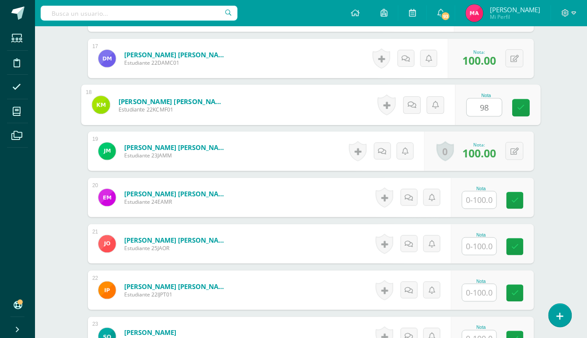
type input "98"
click at [493, 199] on input "text" at bounding box center [479, 200] width 34 height 17
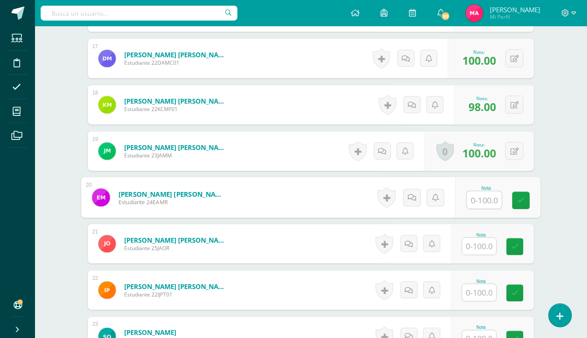
type input "8"
type input "58"
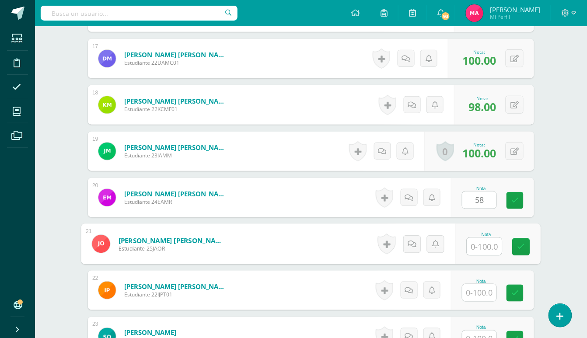
click at [494, 249] on input "text" at bounding box center [484, 246] width 35 height 17
type input "100"
click at [481, 291] on input "text" at bounding box center [479, 292] width 34 height 17
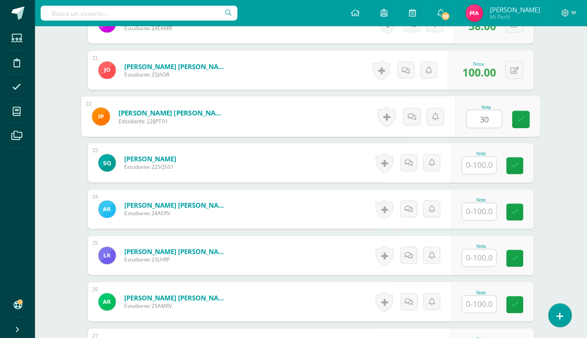
scroll to position [1190, 0]
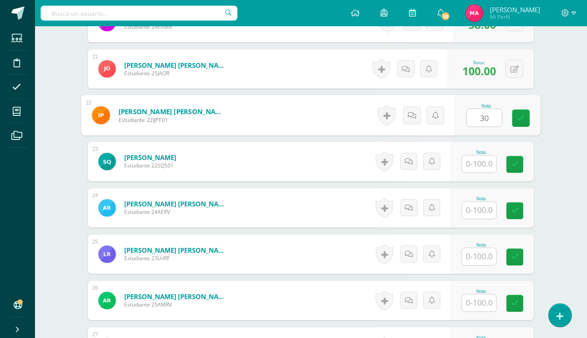
type input "30"
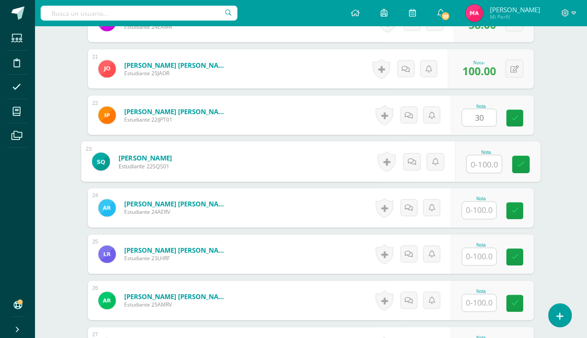
click at [486, 163] on input "text" at bounding box center [484, 164] width 35 height 17
type input "100"
click at [482, 212] on input "text" at bounding box center [479, 210] width 34 height 17
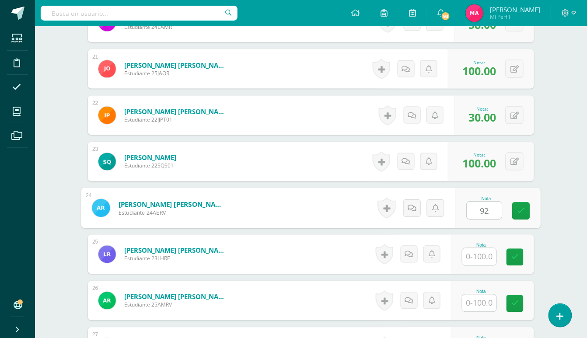
type input "92"
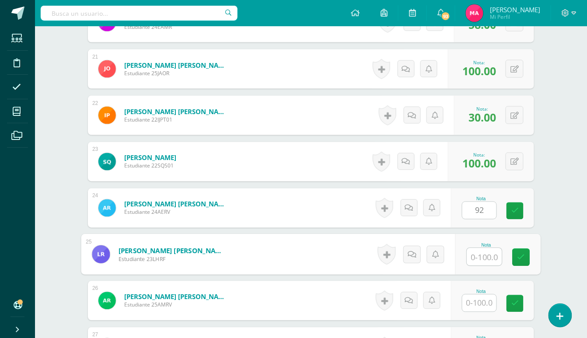
click at [480, 257] on input "text" at bounding box center [484, 256] width 35 height 17
type input "98"
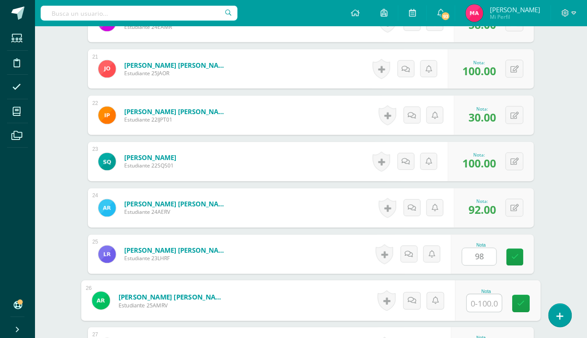
click at [475, 304] on input "text" at bounding box center [484, 303] width 35 height 17
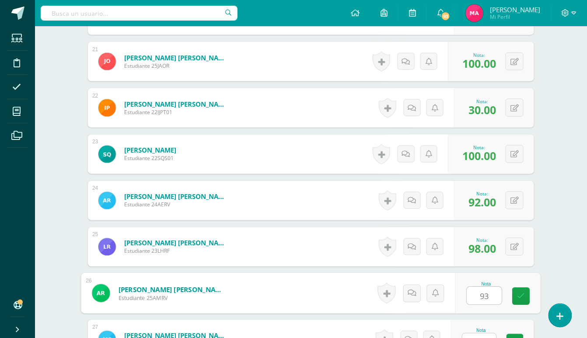
scroll to position [1365, 0]
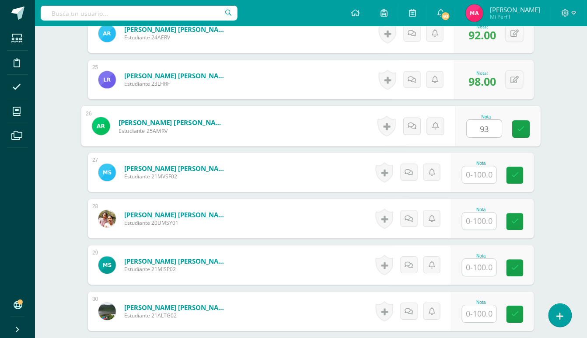
type input "93"
click at [486, 179] on input "text" at bounding box center [479, 174] width 34 height 17
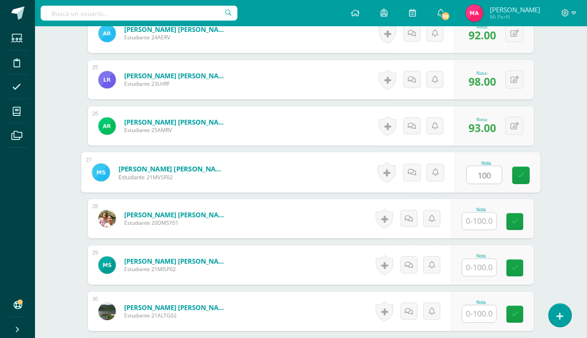
type input "100"
click at [479, 224] on input "text" at bounding box center [479, 221] width 34 height 17
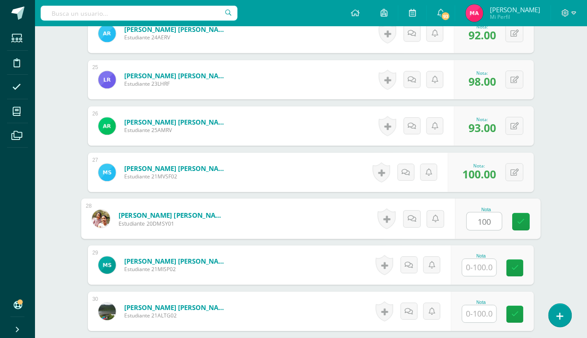
type input "100"
click at [477, 273] on input "text" at bounding box center [479, 267] width 34 height 17
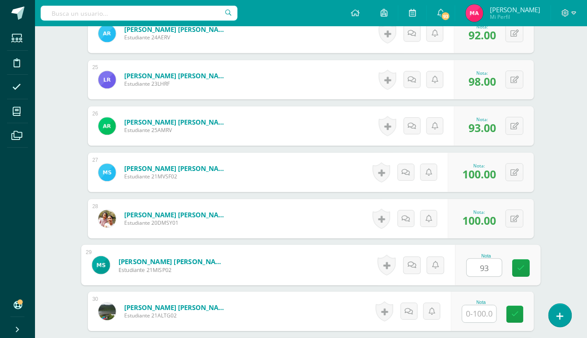
type input "93"
click at [483, 311] on input "text" at bounding box center [479, 313] width 34 height 17
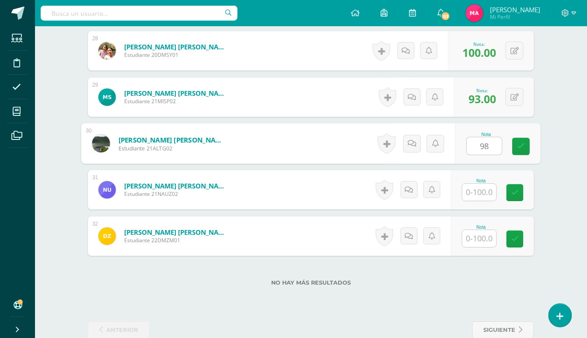
scroll to position [1540, 0]
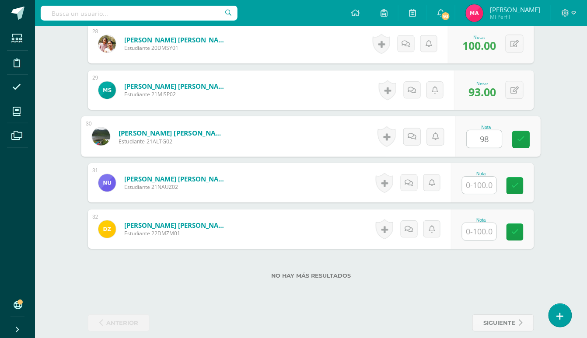
type input "98"
click at [480, 183] on input "text" at bounding box center [479, 185] width 34 height 17
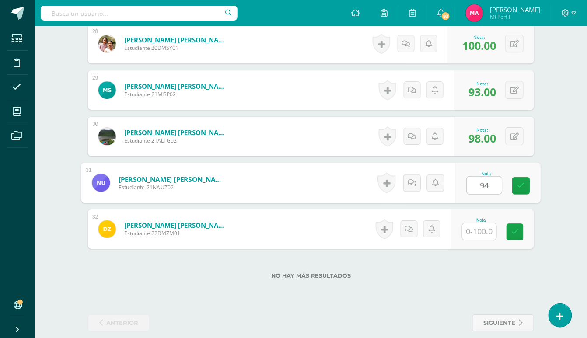
type input "94"
click at [483, 234] on input "text" at bounding box center [479, 231] width 34 height 17
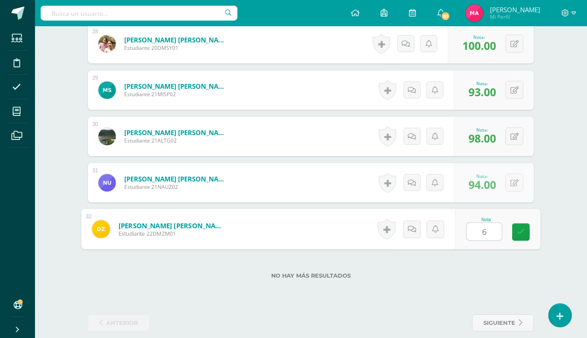
type input "65"
click at [515, 231] on link at bounding box center [521, 232] width 17 height 17
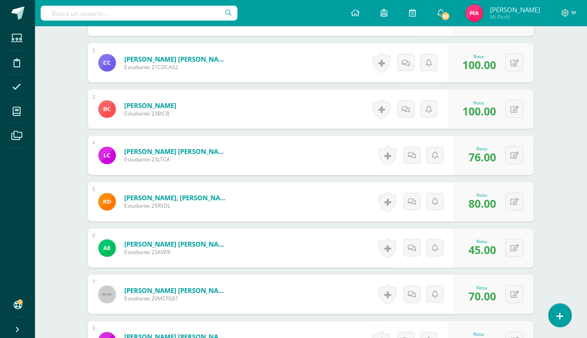
scroll to position [0, 0]
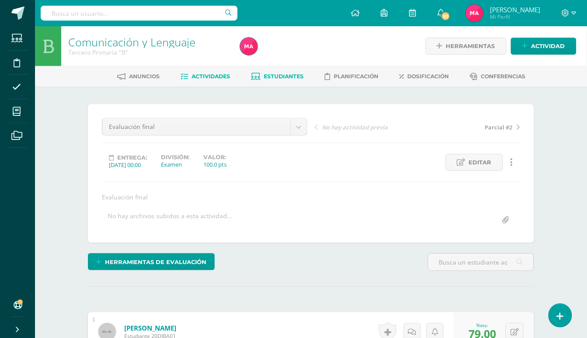
click at [269, 78] on span "Estudiantes" at bounding box center [284, 76] width 40 height 7
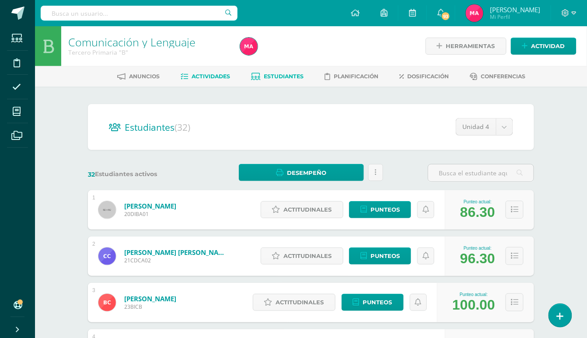
click at [206, 79] on span "Actividades" at bounding box center [211, 76] width 38 height 7
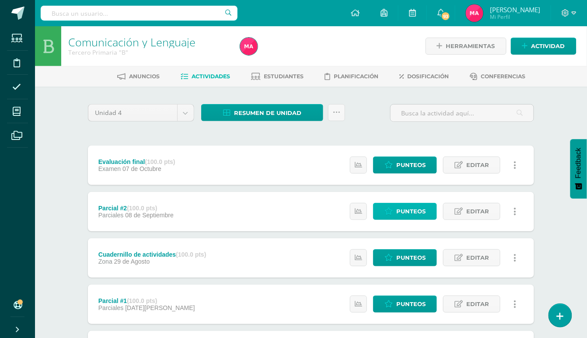
click at [393, 212] on icon at bounding box center [389, 211] width 8 height 7
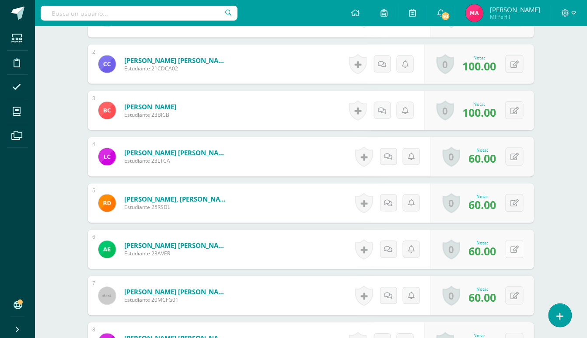
scroll to position [315, 0]
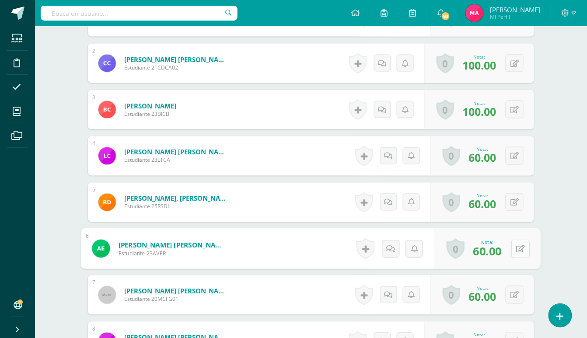
click at [511, 247] on button at bounding box center [520, 249] width 18 height 18
type input "80"
click at [500, 248] on icon at bounding box center [497, 251] width 8 height 7
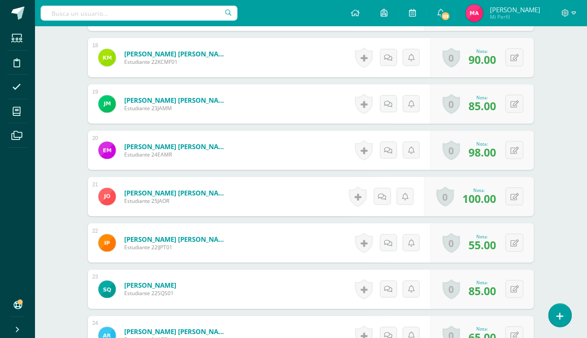
scroll to position [1074, 0]
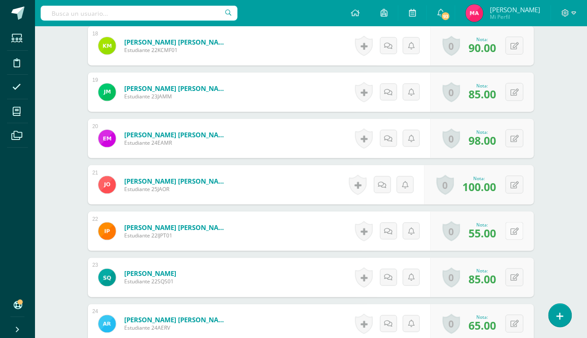
click at [514, 230] on button at bounding box center [515, 231] width 18 height 18
type input "80"
click at [502, 235] on link at bounding box center [497, 234] width 17 height 17
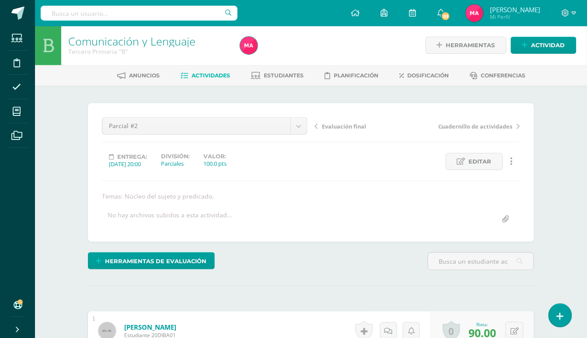
scroll to position [0, 0]
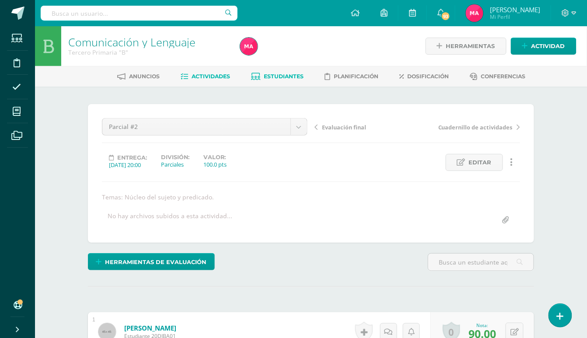
click at [280, 76] on span "Estudiantes" at bounding box center [284, 76] width 40 height 7
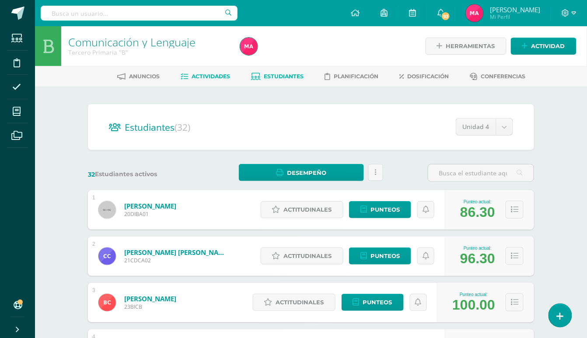
click at [214, 77] on span "Actividades" at bounding box center [211, 76] width 38 height 7
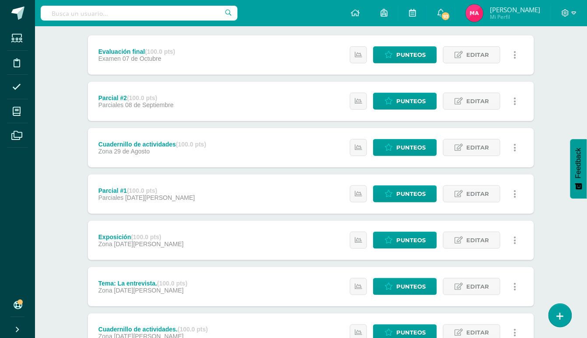
scroll to position [116, 0]
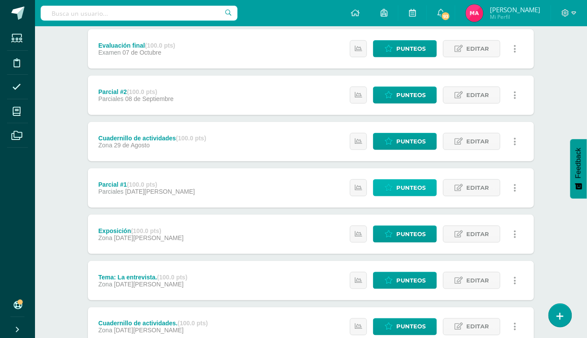
click at [413, 189] on span "Punteos" at bounding box center [410, 188] width 29 height 16
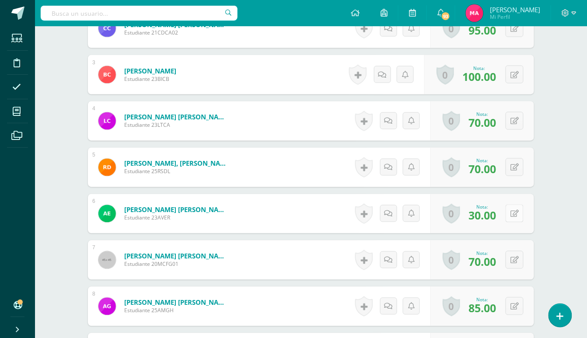
scroll to position [350, 0]
click at [509, 211] on button at bounding box center [515, 213] width 18 height 18
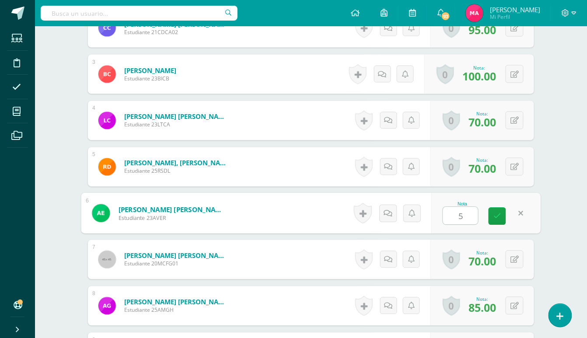
type input "50"
click at [499, 215] on icon at bounding box center [497, 215] width 8 height 7
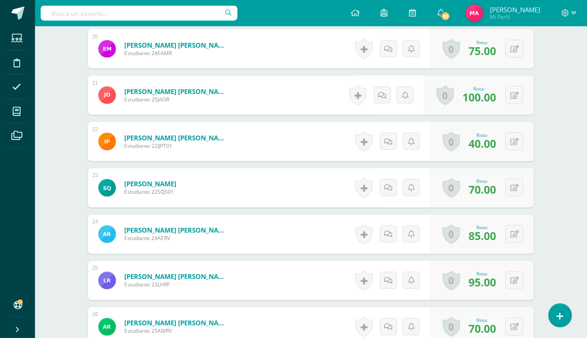
scroll to position [1168, 0]
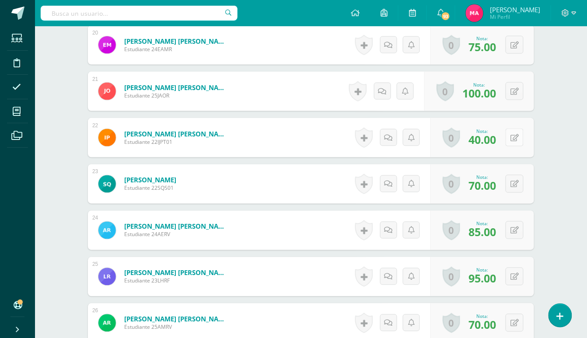
click at [518, 134] on icon at bounding box center [515, 137] width 8 height 7
type input "55"
click at [491, 137] on link at bounding box center [497, 140] width 17 height 17
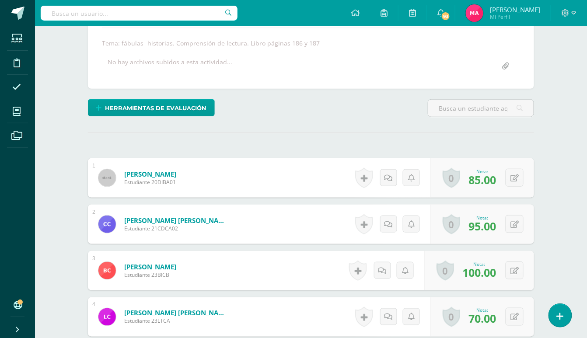
scroll to position [0, 0]
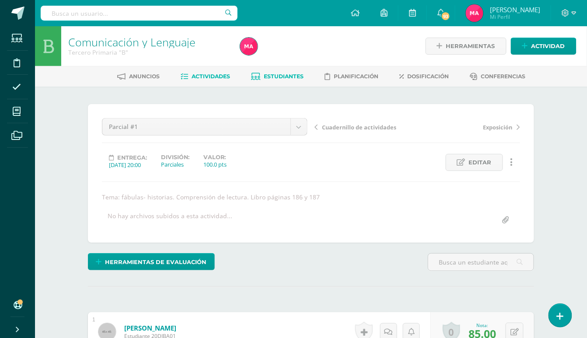
click at [278, 72] on link "Estudiantes" at bounding box center [278, 77] width 52 height 14
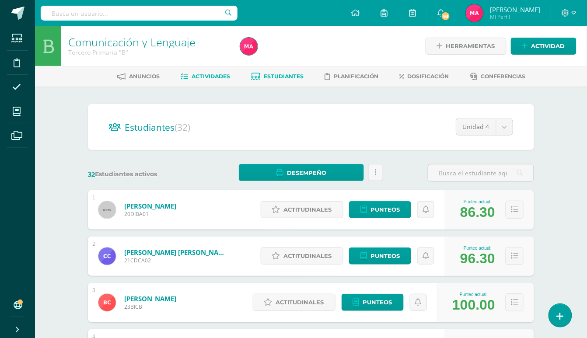
click at [212, 70] on link "Actividades" at bounding box center [205, 77] width 49 height 14
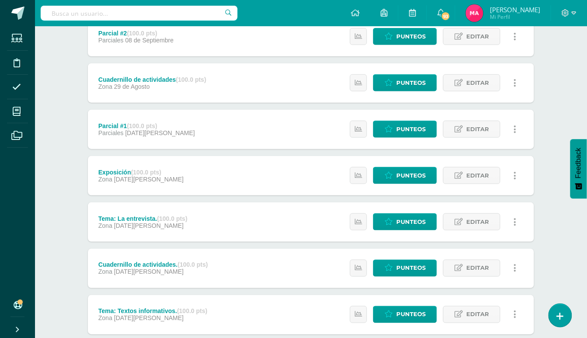
scroll to position [228, 0]
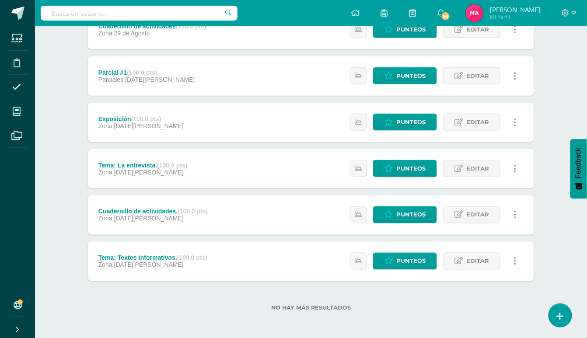
click at [250, 117] on div "Exposición (100.0 pts) Zona [DATE][PERSON_NAME] Estatus de Actividad: 0 Estudia…" at bounding box center [311, 122] width 446 height 39
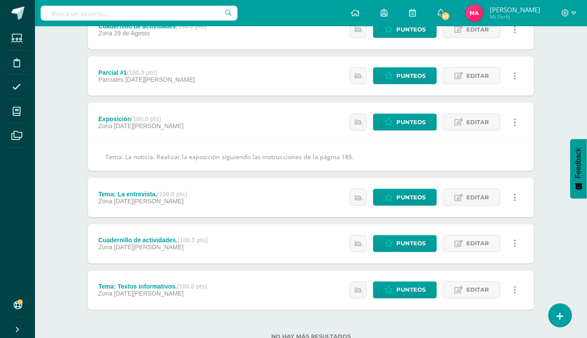
click at [255, 196] on div "Tema: La entrevista. (100.0 pts) Zona [DATE][PERSON_NAME] Estatus de Actividad:…" at bounding box center [311, 197] width 446 height 39
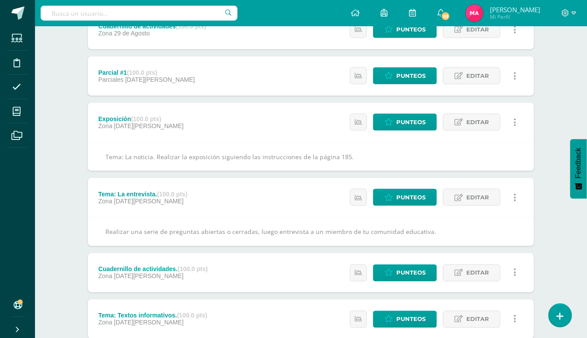
click at [233, 267] on div "Cuadernillo de actividades. (100.0 pts) Zona [DATE][PERSON_NAME] Estatus de Act…" at bounding box center [311, 272] width 446 height 39
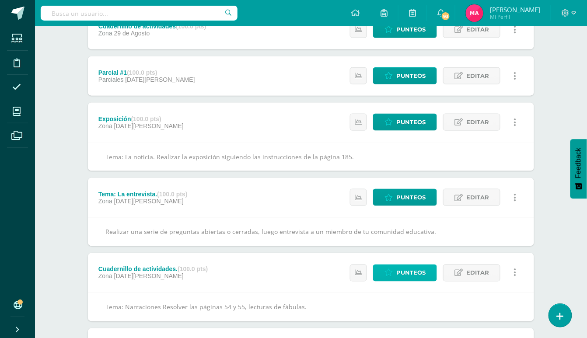
click at [394, 275] on link "Punteos" at bounding box center [405, 273] width 64 height 17
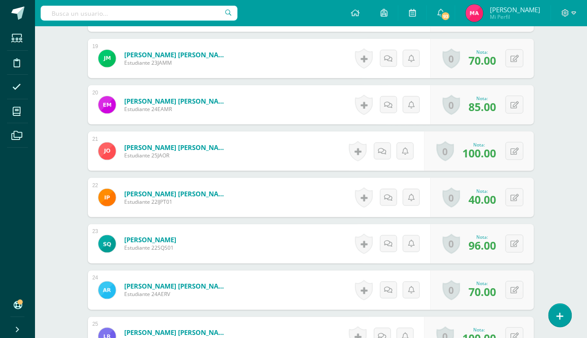
scroll to position [1109, 0]
click at [518, 196] on button at bounding box center [515, 197] width 18 height 18
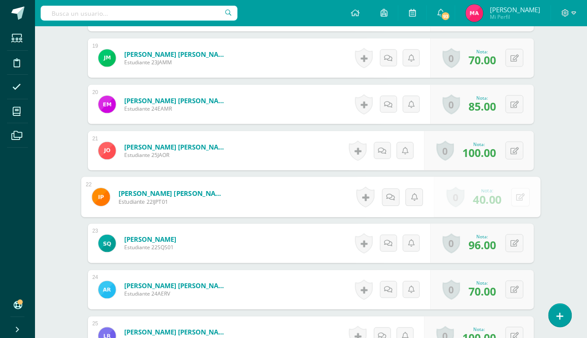
scroll to position [1109, 0]
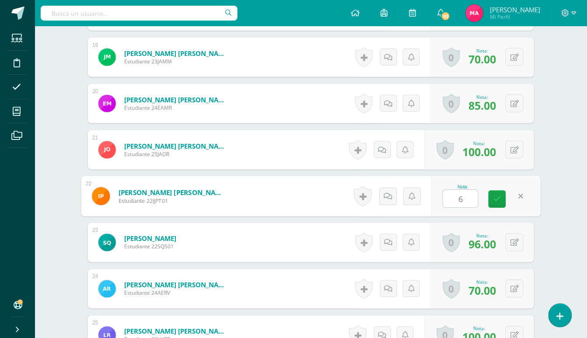
type input "60"
click at [493, 197] on link at bounding box center [497, 199] width 17 height 17
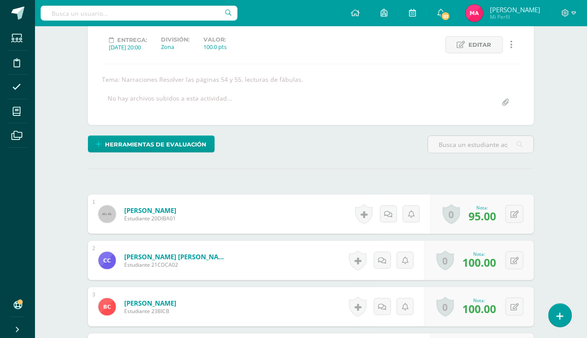
scroll to position [0, 0]
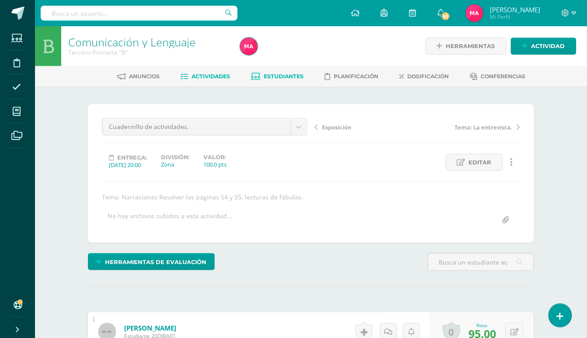
click at [289, 76] on span "Estudiantes" at bounding box center [284, 76] width 40 height 7
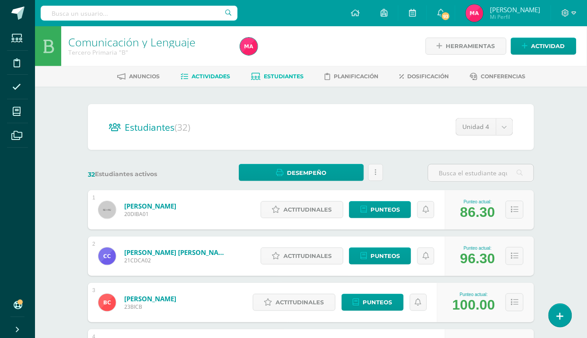
click at [221, 78] on span "Actividades" at bounding box center [211, 76] width 38 height 7
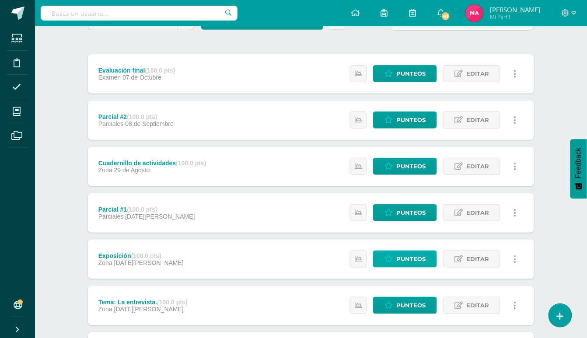
scroll to position [175, 0]
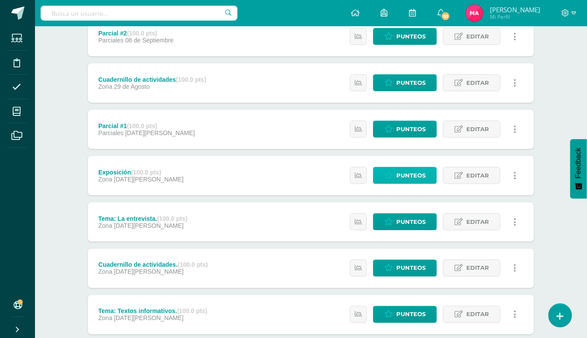
click at [406, 173] on span "Punteos" at bounding box center [410, 176] width 29 height 16
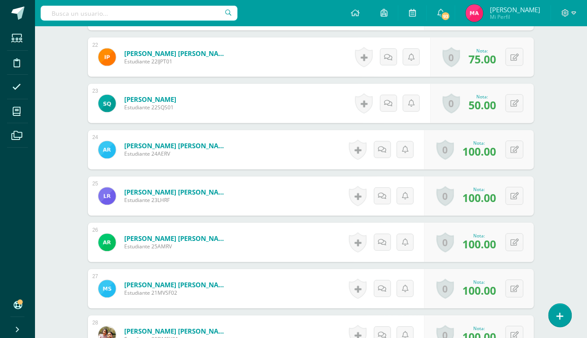
scroll to position [1250, 0]
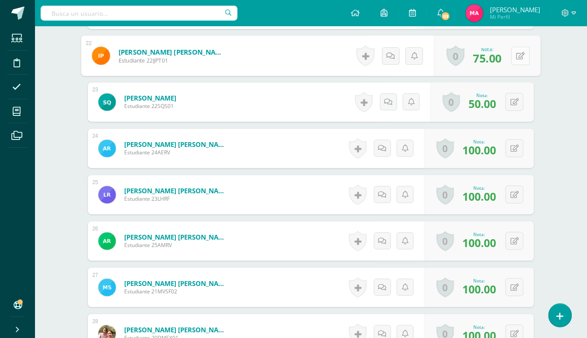
click at [508, 56] on div "0 Logros Logros obtenidos Aún no hay logros agregados Nota: 75.00" at bounding box center [487, 56] width 107 height 41
click at [517, 52] on icon at bounding box center [521, 55] width 9 height 7
type input "100"
click at [498, 58] on icon at bounding box center [497, 58] width 8 height 7
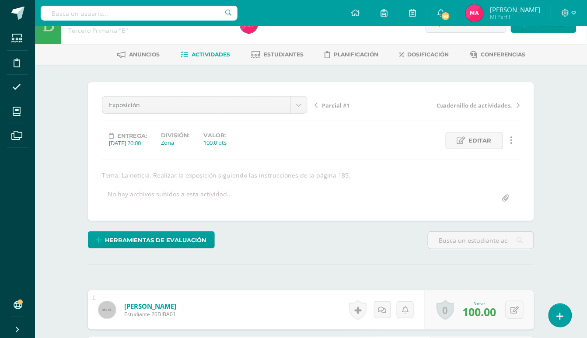
scroll to position [0, 0]
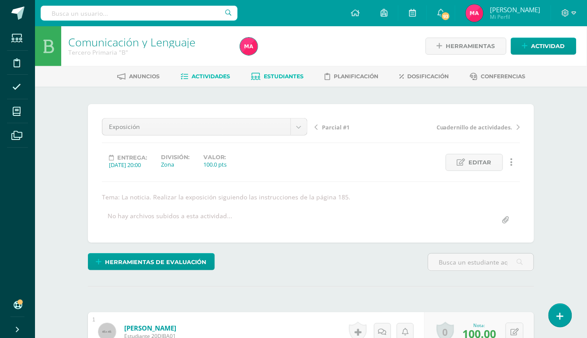
click at [294, 75] on span "Estudiantes" at bounding box center [284, 76] width 40 height 7
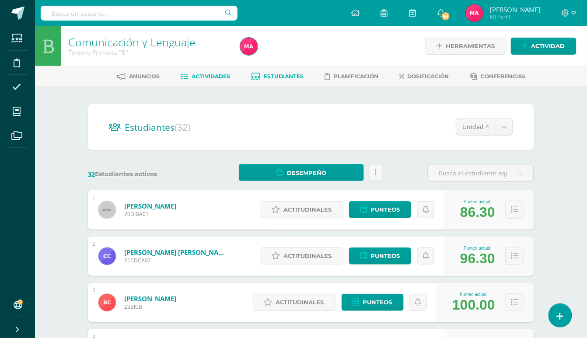
click at [223, 77] on span "Actividades" at bounding box center [211, 76] width 38 height 7
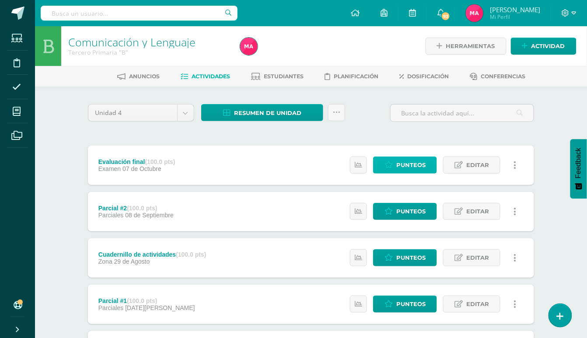
click at [399, 157] on span "Punteos" at bounding box center [410, 165] width 29 height 16
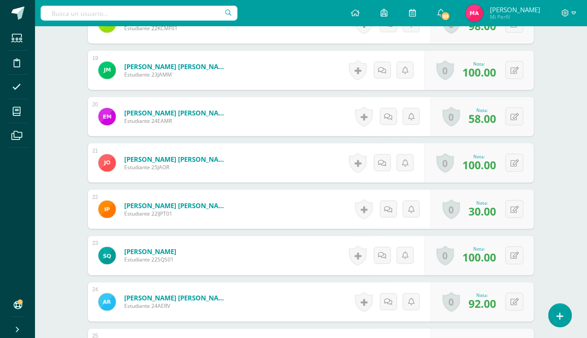
scroll to position [1109, 0]
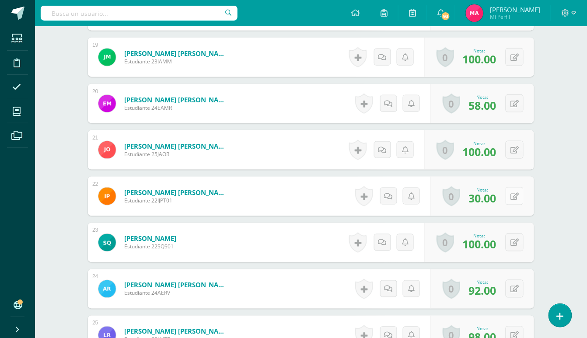
click at [510, 196] on button at bounding box center [515, 196] width 18 height 18
type input "80"
click at [503, 195] on link at bounding box center [497, 199] width 17 height 17
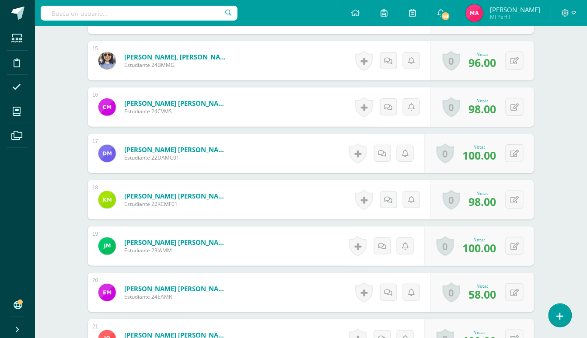
scroll to position [933, 0]
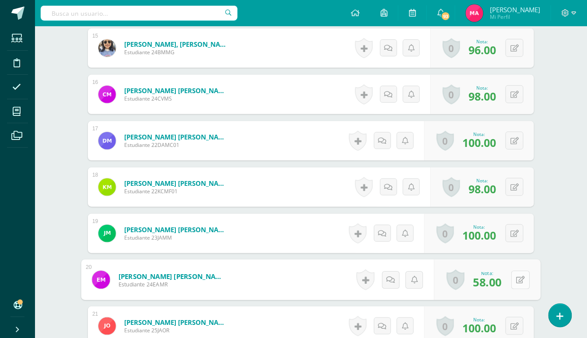
click at [517, 280] on icon at bounding box center [521, 279] width 9 height 7
type input "100"
click at [494, 282] on icon at bounding box center [497, 282] width 8 height 7
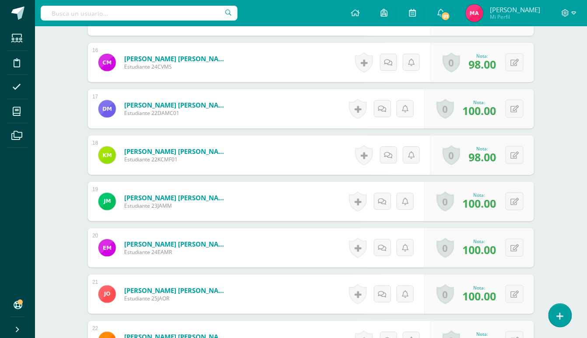
scroll to position [991, 0]
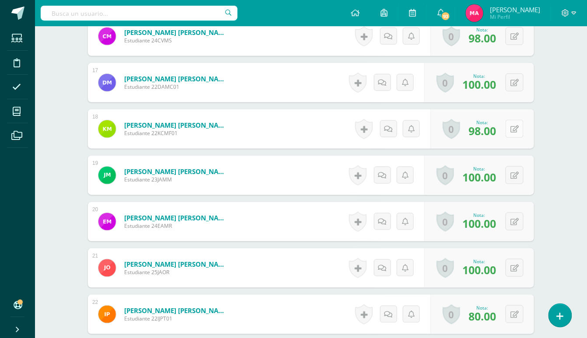
click at [514, 131] on icon at bounding box center [515, 129] width 8 height 7
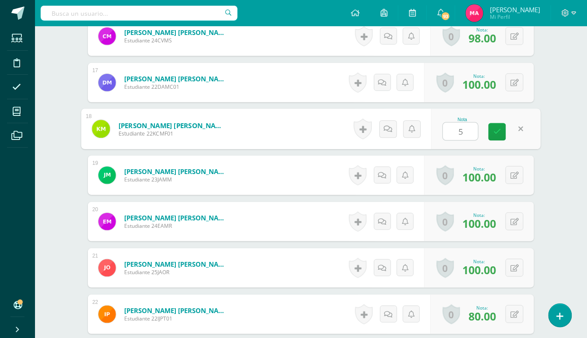
type input "58"
click at [503, 130] on link at bounding box center [497, 131] width 17 height 17
